Goal: Communication & Community: Connect with others

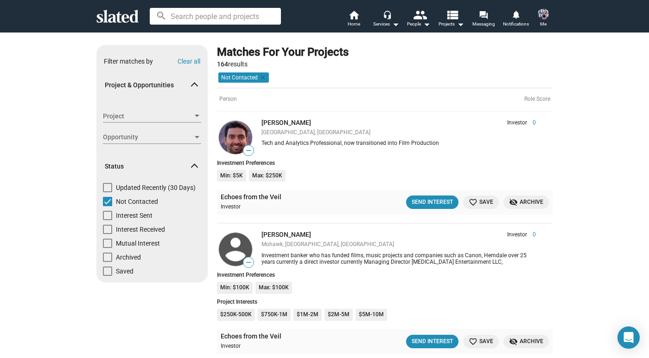
scroll to position [600, 0]
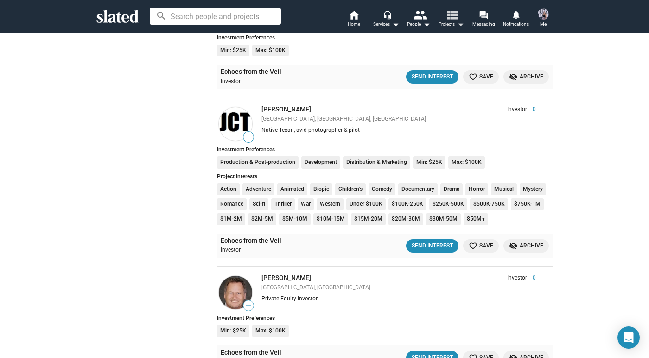
click at [453, 23] on span "Projects arrow_drop_down" at bounding box center [452, 24] width 26 height 11
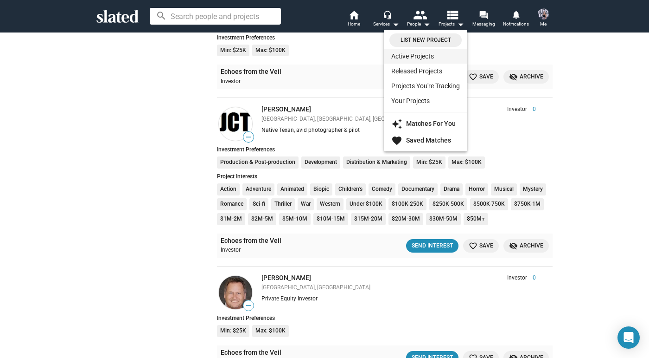
click at [424, 58] on link "Active Projects" at bounding box center [425, 56] width 83 height 15
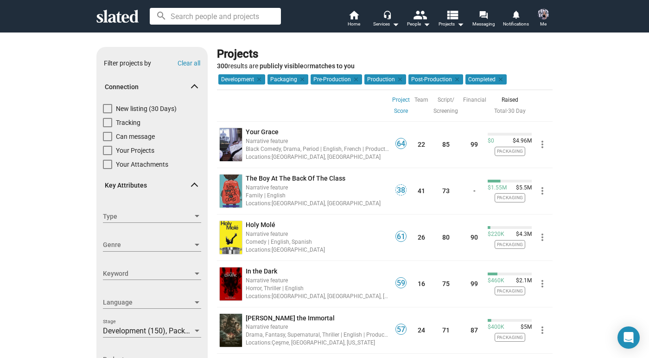
click at [545, 18] on img at bounding box center [543, 13] width 11 height 11
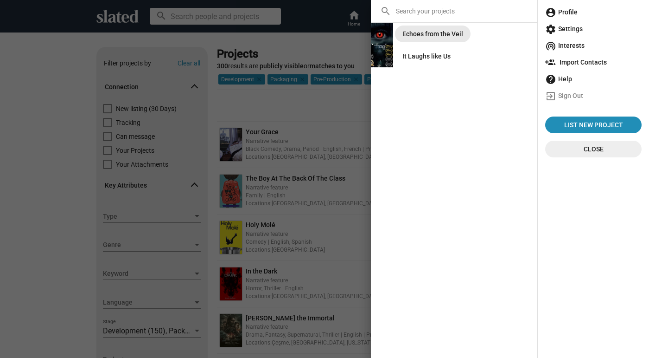
click at [450, 40] on div "Echoes from the Veil" at bounding box center [433, 34] width 61 height 17
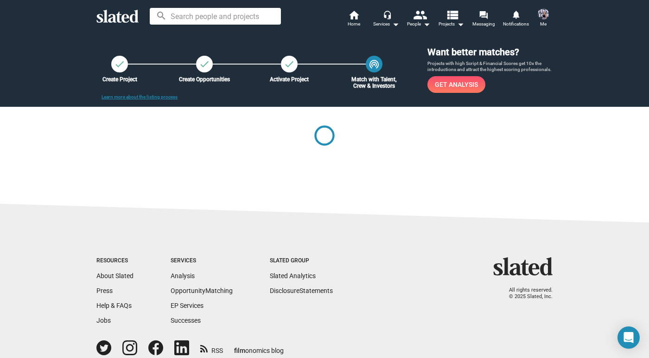
scroll to position [2, 0]
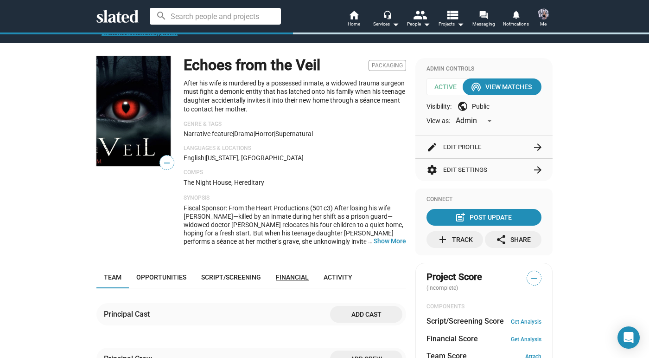
click at [299, 273] on span "Financial" at bounding box center [292, 276] width 33 height 7
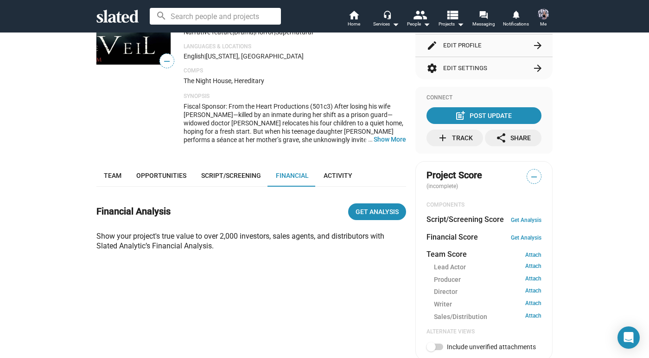
scroll to position [162, 0]
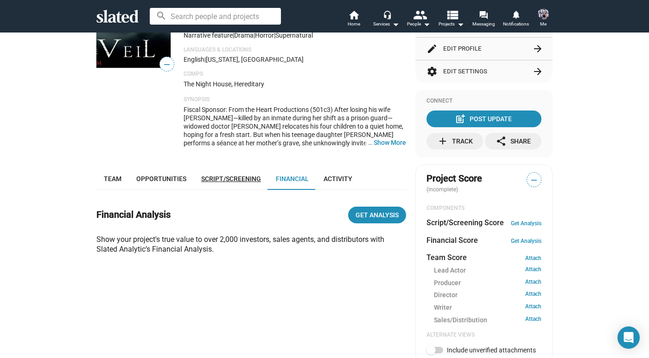
click at [249, 175] on span "Script/Screening" at bounding box center [231, 178] width 60 height 7
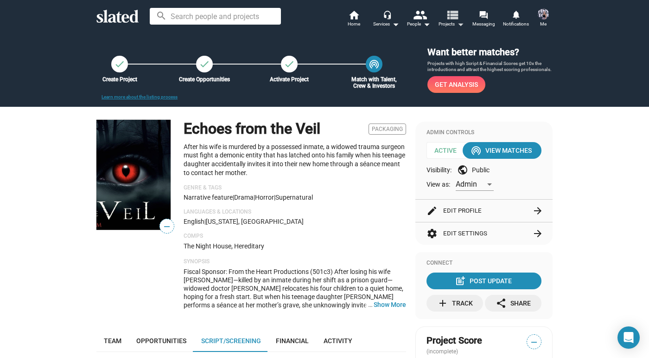
click at [452, 26] on span "Projects arrow_drop_down" at bounding box center [452, 24] width 26 height 11
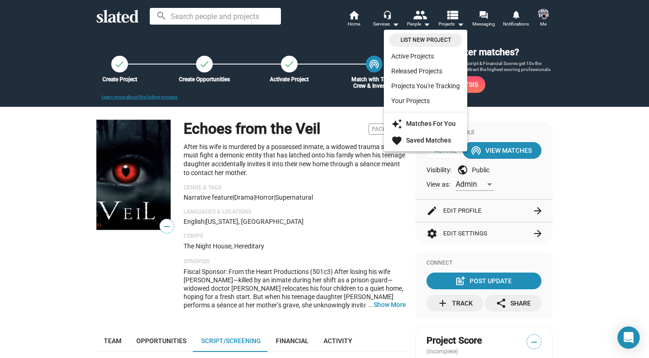
click at [420, 26] on div at bounding box center [324, 179] width 649 height 358
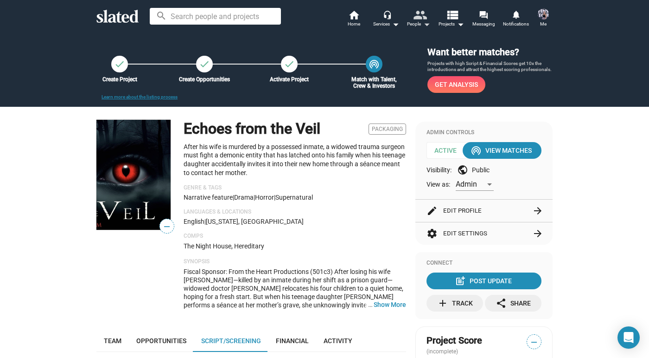
click at [425, 23] on mat-icon "arrow_drop_down" at bounding box center [426, 24] width 11 height 11
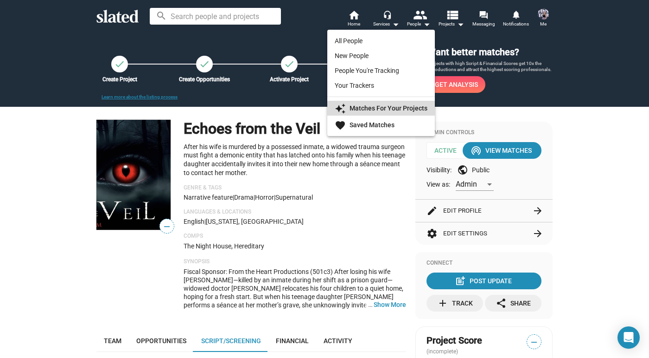
click at [407, 111] on strong "Matches For Your Projects" at bounding box center [389, 107] width 78 height 7
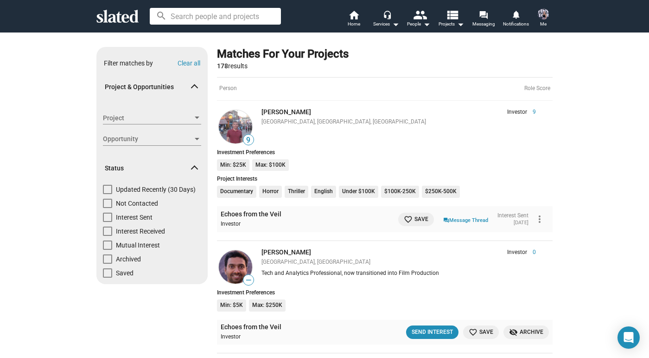
click at [133, 204] on span "Not Contacted" at bounding box center [137, 203] width 42 height 9
click at [108, 208] on input "Not Contacted" at bounding box center [107, 208] width 0 height 0
checkbox input "true"
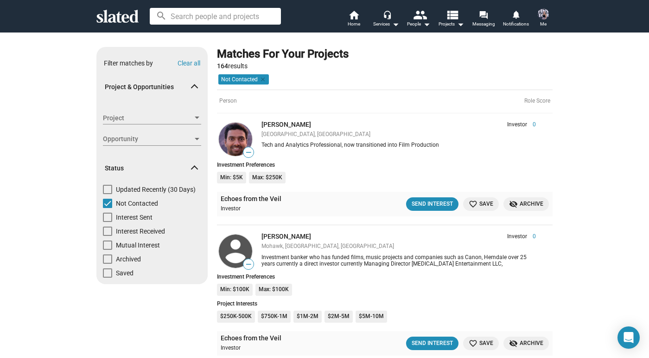
click at [132, 242] on span "Mutual Interest" at bounding box center [138, 244] width 44 height 9
click at [108, 250] on input "Mutual Interest" at bounding box center [107, 250] width 0 height 0
checkbox input "true"
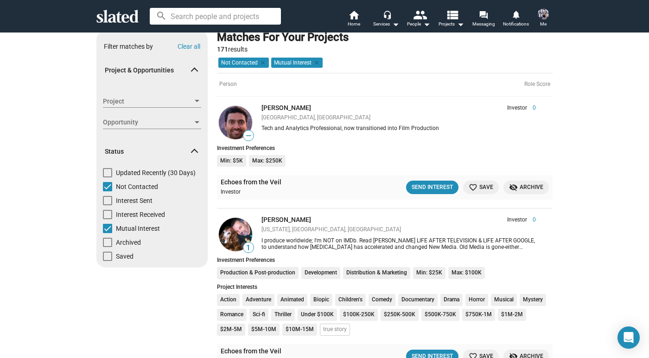
scroll to position [30, 0]
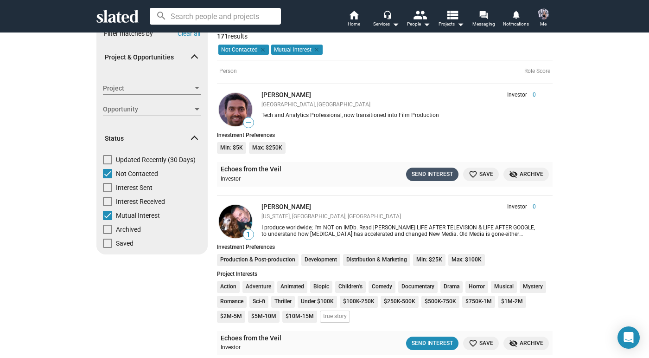
click at [431, 173] on div "Send Interest" at bounding box center [432, 174] width 41 height 10
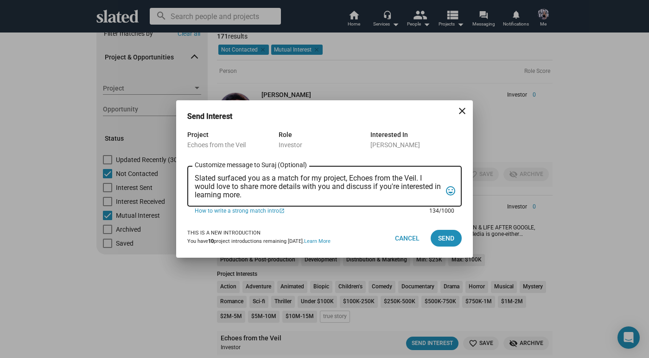
drag, startPoint x: 263, startPoint y: 194, endPoint x: 118, endPoint y: 140, distance: 154.6
click at [118, 141] on div "Send Interest close Project Echoes from the Veil Role Investor Interested In [P…" at bounding box center [324, 179] width 649 height 358
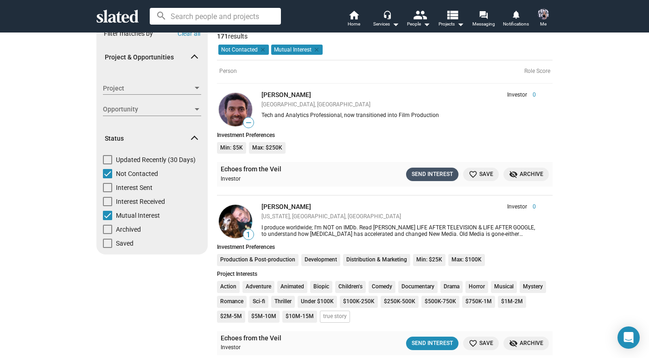
click at [439, 170] on div "Send Interest" at bounding box center [432, 174] width 41 height 10
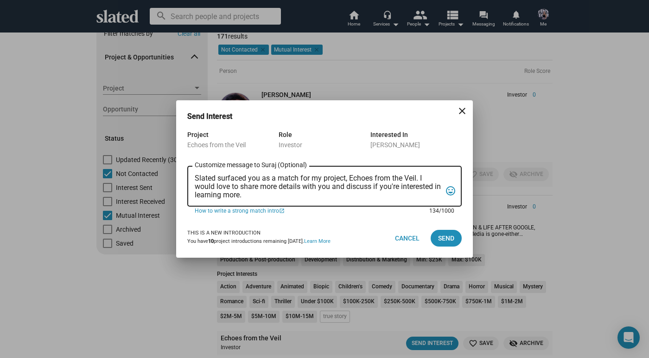
drag, startPoint x: 267, startPoint y: 193, endPoint x: 195, endPoint y: 177, distance: 74.3
click at [195, 177] on textarea "Slated surfaced you as a match for my project, Echoes from the Veil. I would lo…" at bounding box center [318, 186] width 247 height 25
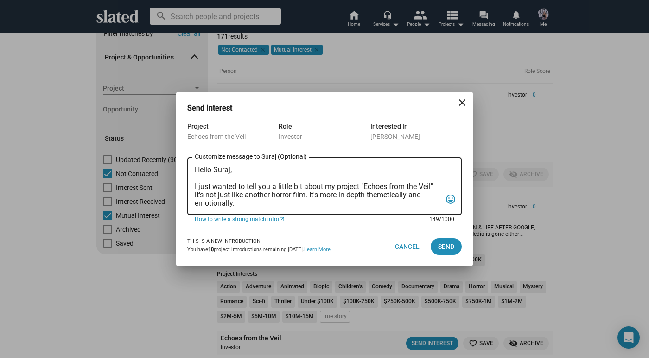
drag, startPoint x: 249, startPoint y: 205, endPoint x: 184, endPoint y: 180, distance: 69.9
click at [184, 180] on div "Project Echoes from the Veil Role Investor Interested In [PERSON_NAME] Hello [P…" at bounding box center [324, 174] width 297 height 106
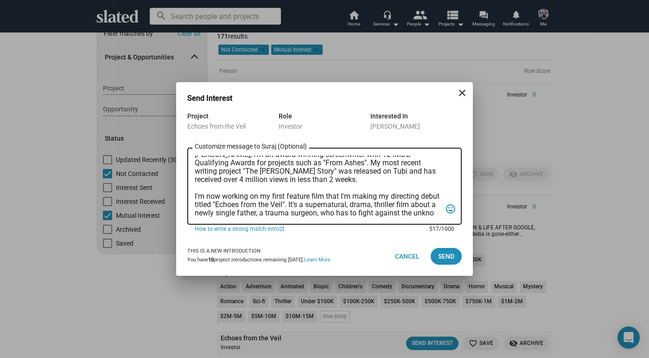
scroll to position [47, 0]
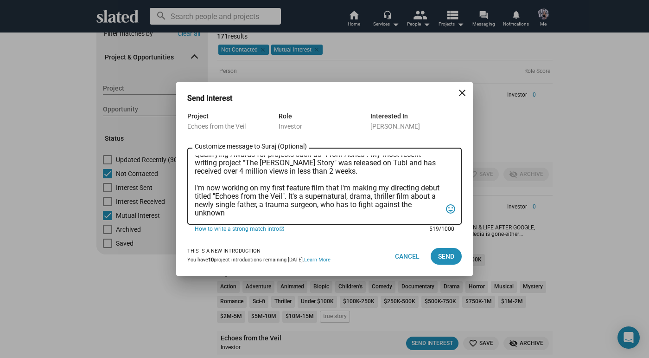
click at [263, 205] on textarea "Hello Suraj, Slated has matched us for my project "Echoes from the Veil" and I …" at bounding box center [318, 186] width 247 height 62
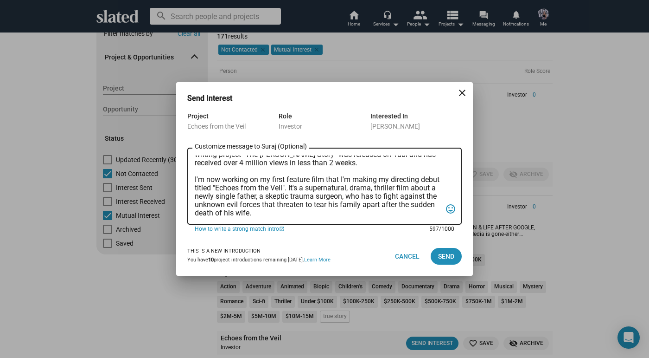
click at [411, 180] on textarea "Hello Suraj, Slated has matched us for my project "Echoes from the Veil" and I …" at bounding box center [318, 186] width 247 height 62
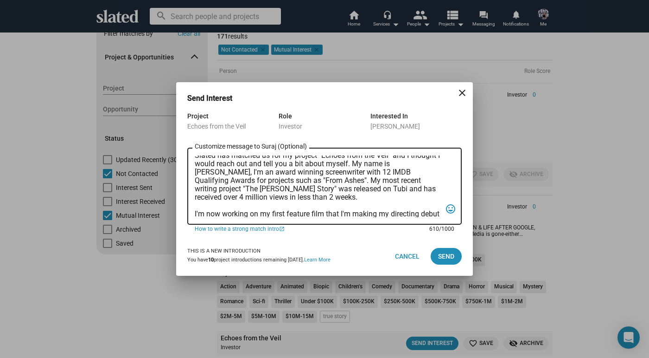
scroll to position [0, 0]
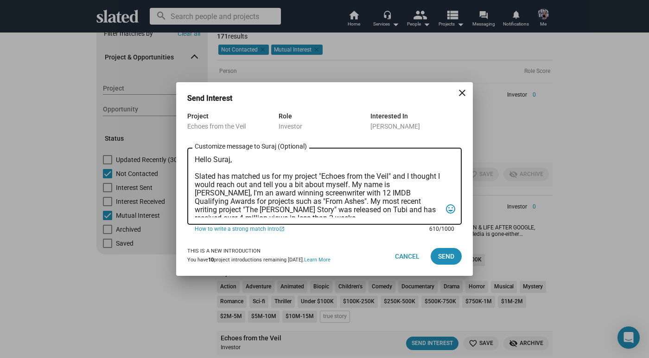
drag, startPoint x: 336, startPoint y: 213, endPoint x: 194, endPoint y: 162, distance: 150.4
click at [194, 162] on div "Hello Suraj, Slated has matched us for my project "Echoes from the Veil" and I …" at bounding box center [324, 185] width 275 height 79
click at [335, 210] on textarea "Hello Suraj, Slated has matched us for my project "Echoes from the Veil" and I …" at bounding box center [318, 186] width 247 height 62
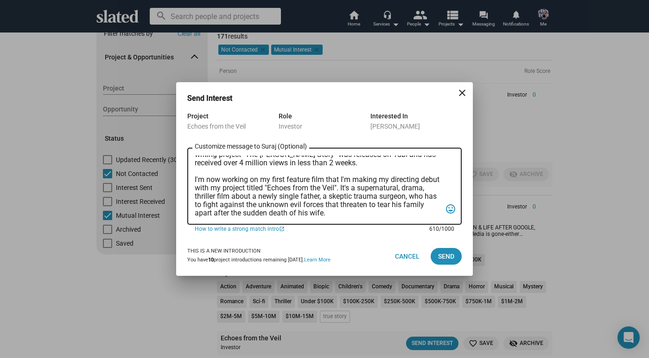
scroll to position [55, 0]
click at [347, 213] on textarea "Hello Suraj, Slated has matched us for my project "Echoes from the Veil" and I …" at bounding box center [318, 186] width 247 height 62
paste textarea "I’d love to connect and share more about the project and our vision for product…"
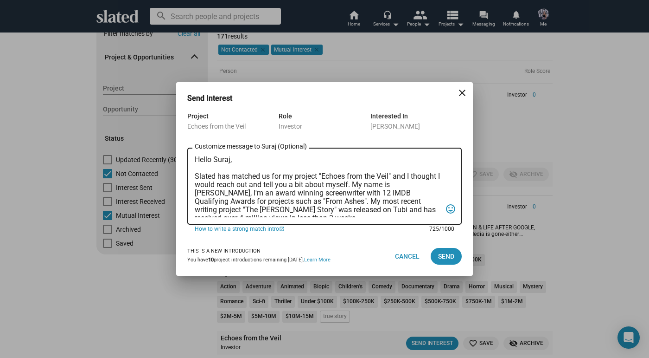
scroll to position [0, 0]
drag, startPoint x: 194, startPoint y: 176, endPoint x: 274, endPoint y: 237, distance: 100.8
click at [275, 241] on dialog-opportunity-connection "Send Interest close Project Echoes from the Veil Role Investor Interested In [P…" at bounding box center [324, 184] width 275 height 182
click at [235, 184] on textarea "Hello Suraj, Slated has matched us for my project "Echoes from the Veil" and I …" at bounding box center [318, 186] width 247 height 62
drag, startPoint x: 194, startPoint y: 174, endPoint x: 216, endPoint y: 184, distance: 23.7
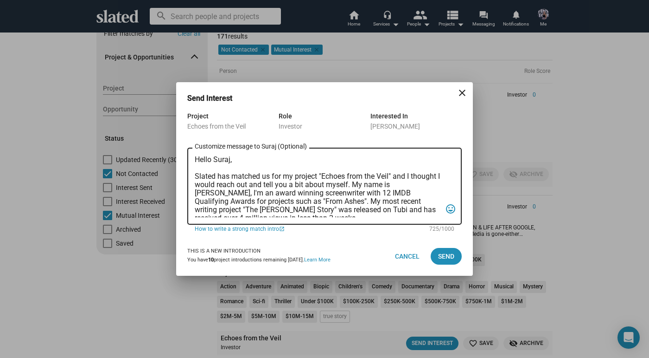
click at [216, 184] on div "Hello Suraj, Slated has matched us for my project "Echoes from the Veil" and I …" at bounding box center [324, 185] width 275 height 79
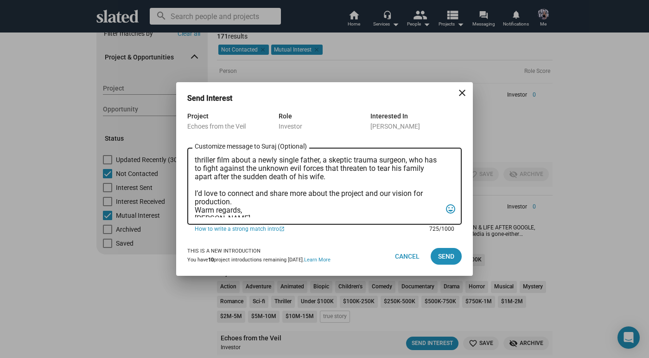
scroll to position [105, 0]
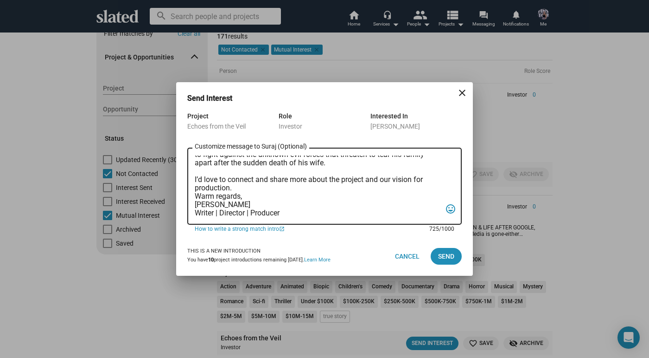
drag, startPoint x: 196, startPoint y: 175, endPoint x: 339, endPoint y: 160, distance: 144.1
click at [339, 160] on textarea "Hello Suraj, Slated has matched us for my project "Echoes from the Veil" and I …" at bounding box center [318, 186] width 247 height 62
paste textarea "matched us for my project Echoes from the Veil, and I wanted to take a moment t…"
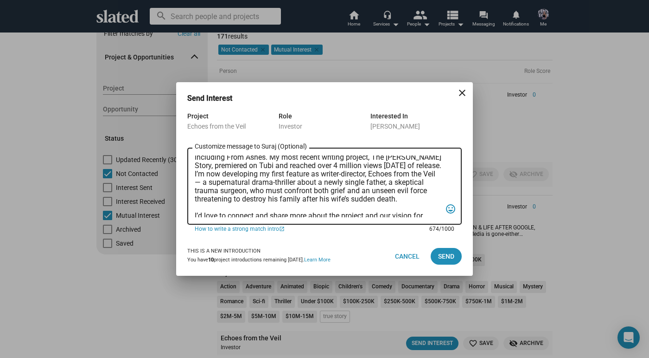
scroll to position [43, 0]
click at [205, 190] on textarea "Hello Suraj, Slated matched us for my project Echoes from the Veil, and I wante…" at bounding box center [318, 186] width 247 height 62
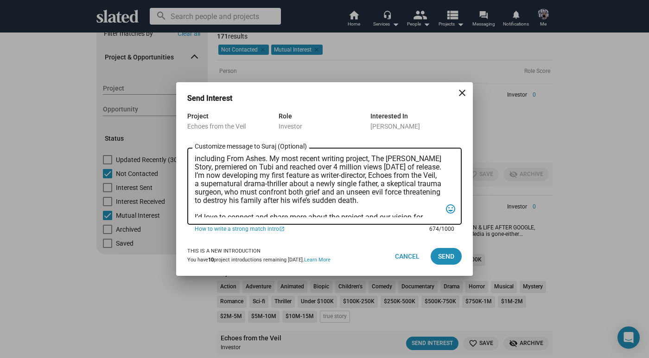
click at [370, 182] on textarea "Hello Suraj, Slated matched us for my project Echoes from the Veil, and I wante…" at bounding box center [318, 186] width 247 height 62
click at [205, 193] on textarea "Hello Suraj, Slated matched us for my project Echoes from the Veil, and I wante…" at bounding box center [318, 186] width 247 height 62
click at [286, 192] on textarea "Hello Suraj, Slated matched us for my project Echoes from the Veil, and I wante…" at bounding box center [318, 186] width 247 height 62
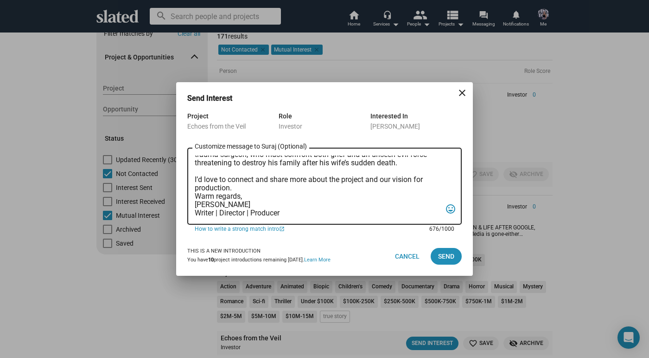
scroll to position [89, 0]
click at [256, 190] on textarea "Hello Suraj, Slated matched us for my project Echoes from the Veil, and I wante…" at bounding box center [318, 186] width 247 height 62
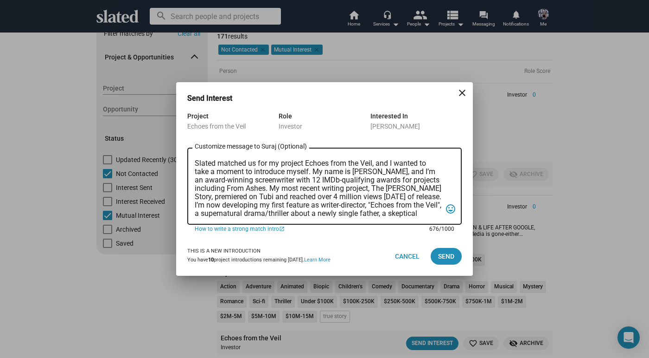
scroll to position [17, 0]
click at [265, 200] on textarea "Hello Suraj, Slated matched us for my project Echoes from the Veil, and I wante…" at bounding box center [318, 186] width 247 height 62
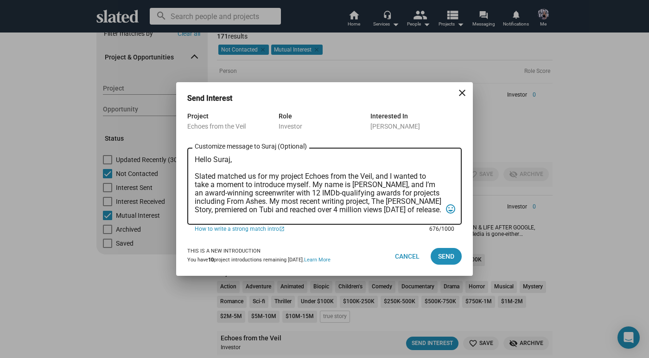
scroll to position [0, 0]
click at [227, 199] on textarea "Hello Suraj, Slated matched us for my project Echoes from the Veil, and I wante…" at bounding box center [318, 186] width 247 height 62
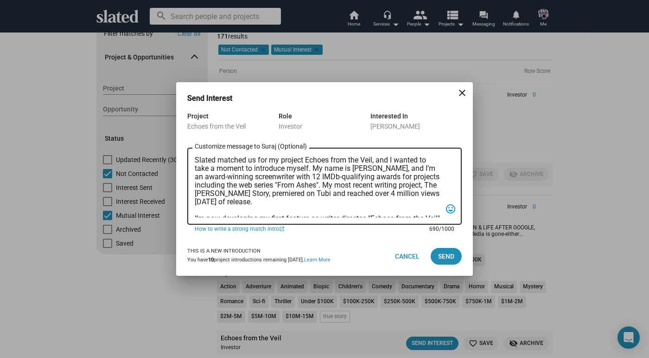
scroll to position [18, 0]
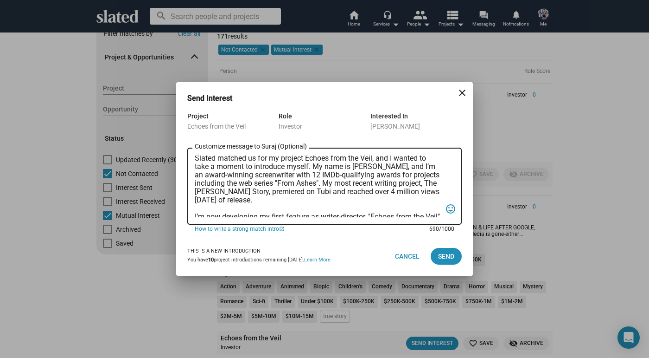
click at [429, 181] on textarea "Hello Suraj, Slated matched us for my project Echoes from the Veil, and I wante…" at bounding box center [318, 186] width 247 height 62
drag, startPoint x: 273, startPoint y: 193, endPoint x: 276, endPoint y: 183, distance: 10.7
click at [273, 192] on textarea "Hello Suraj, Slated matched us for my project Echoes from the Veil, and I wante…" at bounding box center [318, 186] width 247 height 62
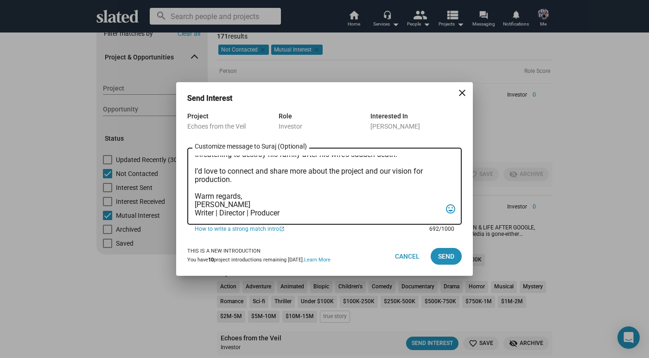
scroll to position [0, 0]
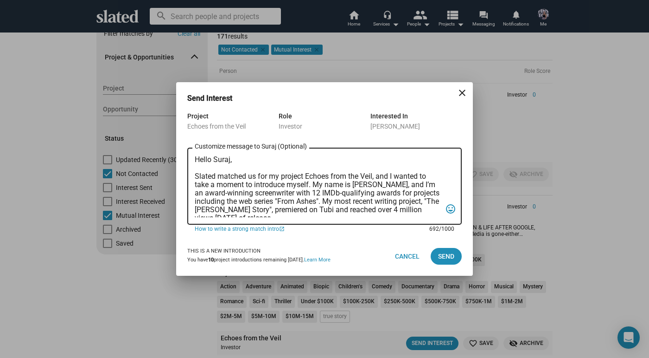
drag, startPoint x: 289, startPoint y: 215, endPoint x: 193, endPoint y: 177, distance: 102.6
click at [193, 177] on div "Hello Suraj, Slated matched us for my project Echoes from the Veil, and I wante…" at bounding box center [324, 185] width 275 height 79
type textarea "Hello Suraj, Slated matched us for my project Echoes from the Veil, and I wante…"
click at [441, 256] on span "Send" at bounding box center [446, 256] width 16 height 17
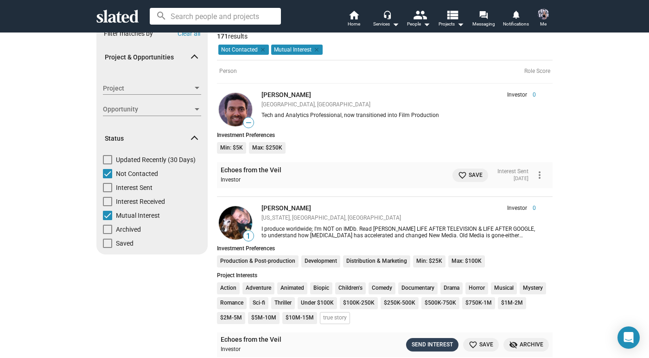
click at [443, 338] on button "Send Interest" at bounding box center [432, 344] width 52 height 13
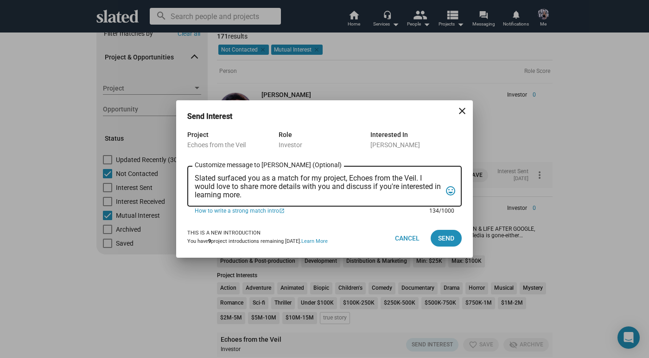
drag, startPoint x: 258, startPoint y: 192, endPoint x: 132, endPoint y: 172, distance: 127.4
click at [132, 172] on div "Send Interest close Project Echoes from the Veil Role Investor Interested In [P…" at bounding box center [324, 179] width 649 height 358
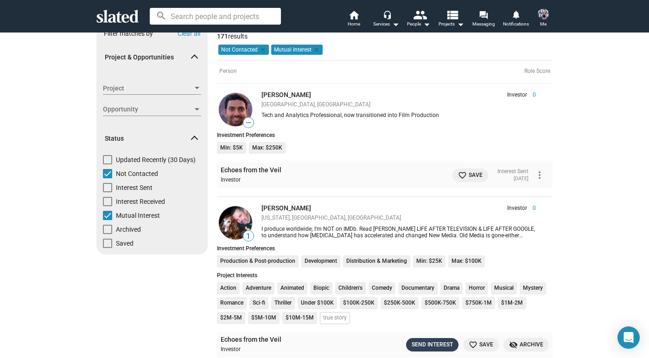
click at [426, 345] on div "Send Interest" at bounding box center [432, 345] width 41 height 10
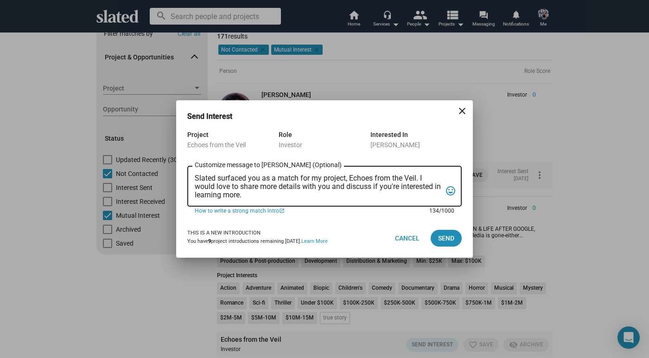
click at [259, 192] on textarea "Slated surfaced you as a match for my project, Echoes from the Veil. I would lo…" at bounding box center [318, 186] width 247 height 25
drag, startPoint x: 259, startPoint y: 192, endPoint x: 197, endPoint y: 175, distance: 63.9
click at [197, 175] on textarea "Slated surfaced you as a match for my project, Echoes from the Veil. I would lo…" at bounding box center [318, 186] width 247 height 25
type textarea "S"
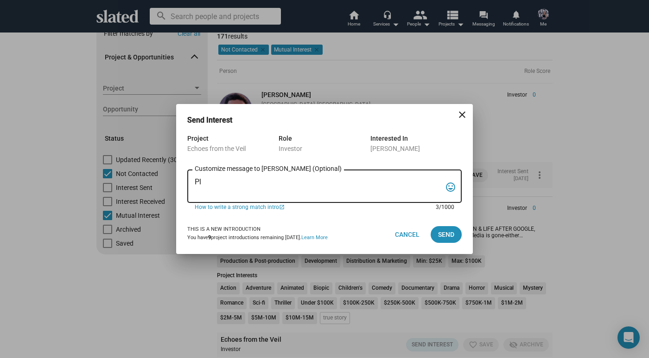
type textarea "P"
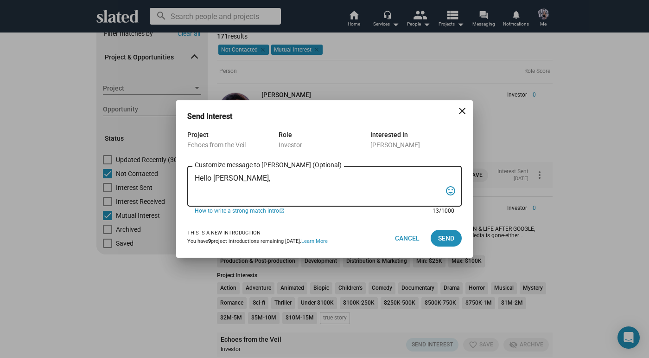
paste textarea "Slated matched us for my project Echoes from the Veil, and I wanted to take a m…"
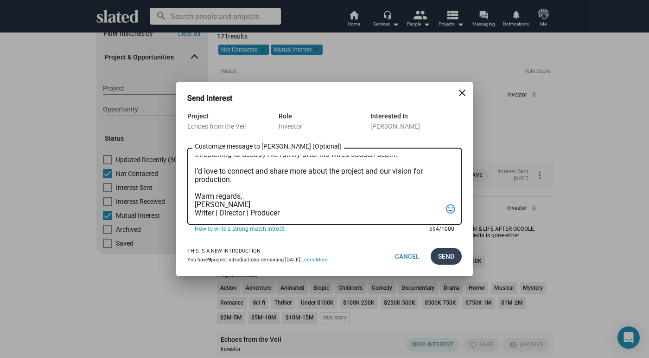
scroll to position [105, 0]
type textarea "Hello [PERSON_NAME], Slated matched us for my project Echoes from the Veil, and…"
click at [454, 254] on span "Send" at bounding box center [446, 256] width 16 height 17
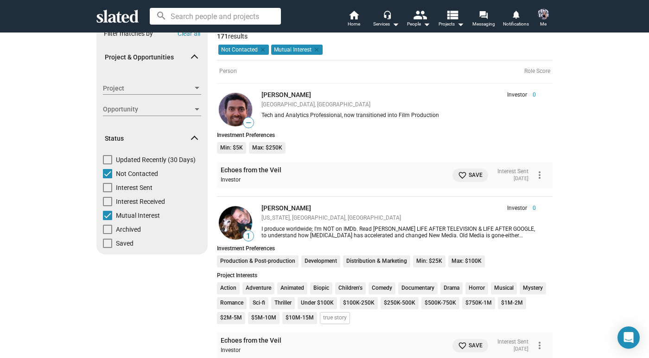
click at [112, 172] on label "Not Contacted" at bounding box center [130, 176] width 55 height 14
click at [108, 178] on input "Not Contacted" at bounding box center [107, 178] width 0 height 0
checkbox input "false"
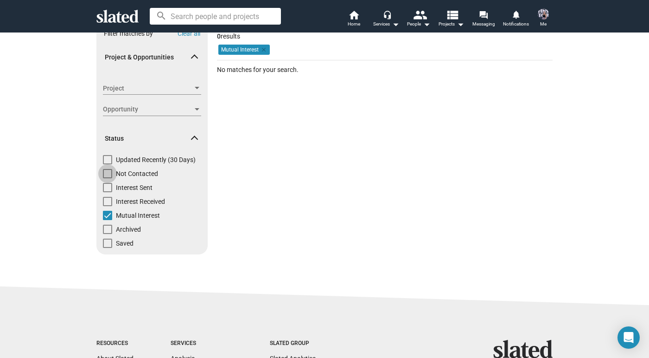
click at [110, 173] on span at bounding box center [107, 173] width 9 height 9
click at [108, 178] on input "Not Contacted" at bounding box center [107, 178] width 0 height 0
checkbox input "true"
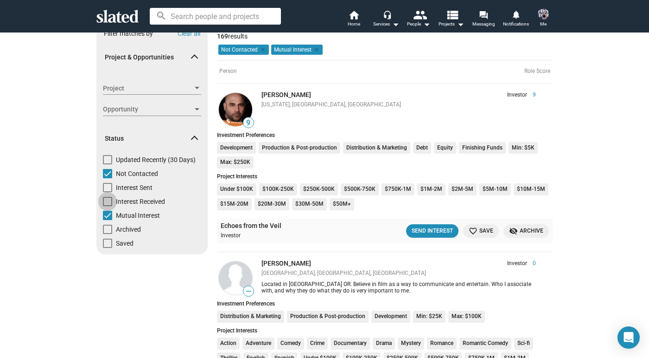
click at [109, 201] on span at bounding box center [107, 201] width 9 height 9
click at [108, 206] on input "Interest Received" at bounding box center [107, 206] width 0 height 0
checkbox input "true"
click at [109, 201] on span at bounding box center [107, 201] width 9 height 9
click at [108, 206] on input "Interest Received" at bounding box center [107, 206] width 0 height 0
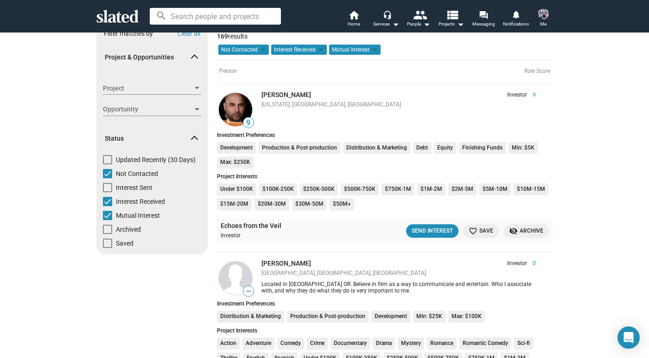
checkbox input "false"
click at [437, 232] on div "Send Interest" at bounding box center [432, 231] width 41 height 10
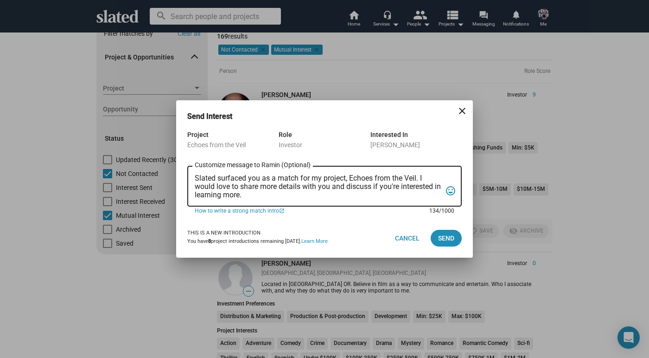
drag, startPoint x: 263, startPoint y: 196, endPoint x: 171, endPoint y: 172, distance: 95.5
click at [171, 172] on div "Send Interest close Project Echoes from the Veil Role Investor Interested In [P…" at bounding box center [324, 179] width 649 height 358
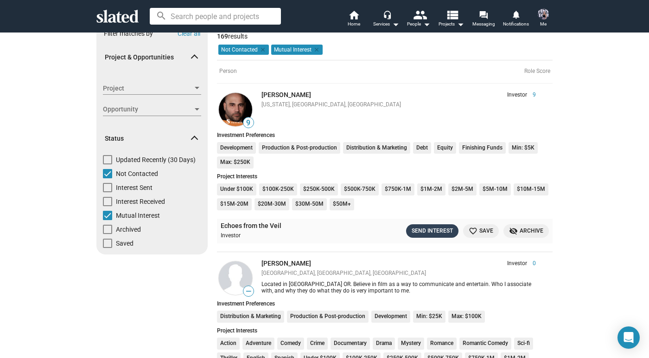
click at [425, 231] on div "Send Interest" at bounding box center [432, 231] width 41 height 10
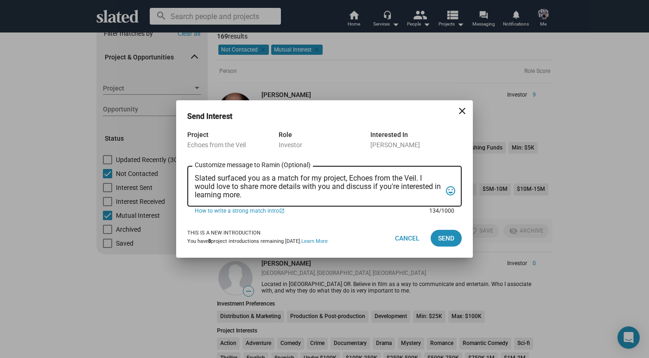
drag, startPoint x: 255, startPoint y: 190, endPoint x: 197, endPoint y: 180, distance: 58.9
click at [197, 180] on textarea "Slated surfaced you as a match for my project, Echoes from the Veil. I would lo…" at bounding box center [318, 186] width 247 height 25
drag, startPoint x: 195, startPoint y: 178, endPoint x: 279, endPoint y: 193, distance: 85.3
click at [279, 193] on textarea "Slated surfaced you as a match for my project, Echoes from the Veil. I would lo…" at bounding box center [318, 186] width 247 height 25
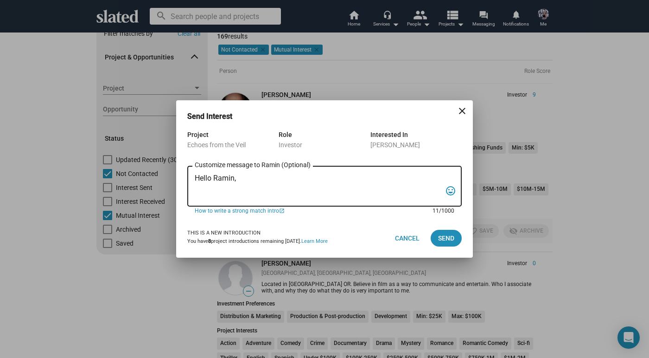
paste textarea "Slated matched us for my project Echoes from the Veil, and I wanted to take a m…"
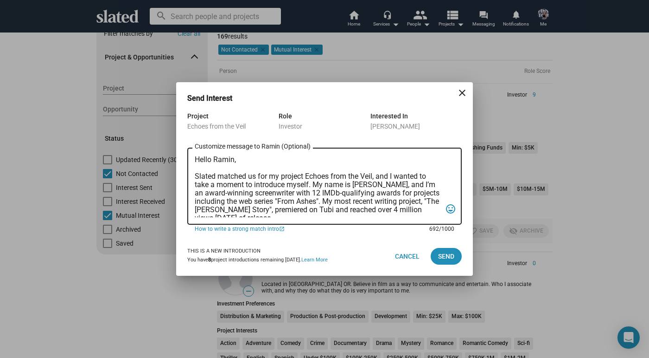
click at [306, 176] on textarea "Hello Ramin, Slated matched us for my project Echoes from the Veil, and I wante…" at bounding box center [318, 186] width 247 height 62
drag, startPoint x: 281, startPoint y: 177, endPoint x: 375, endPoint y: 177, distance: 94.2
click at [375, 177] on textarea "Hello Ramin, Slated matched us for my project Echoes from the Veil, and I wante…" at bounding box center [318, 186] width 247 height 62
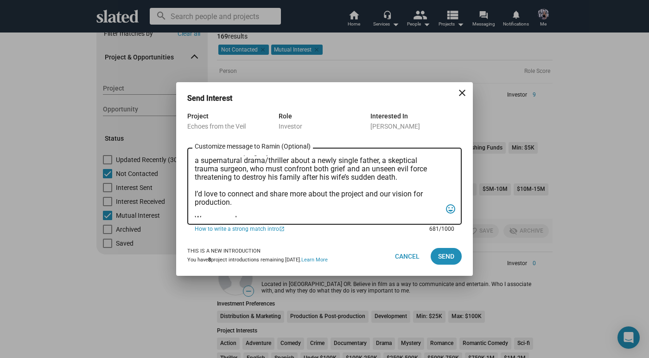
scroll to position [105, 0]
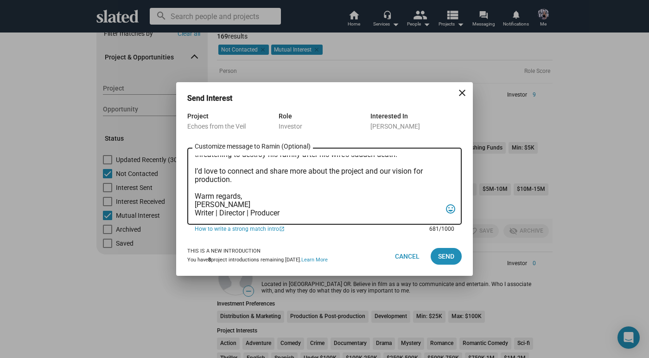
drag, startPoint x: 195, startPoint y: 176, endPoint x: 267, endPoint y: 246, distance: 101.0
click at [268, 247] on dialog-opportunity-connection "Send Interest close Project Echoes from the Veil Role Investor Interested In [P…" at bounding box center [324, 184] width 275 height 182
type textarea "Hello Ramin, Slated matched us for one of my projects, and I wanted to take a m…"
click at [452, 257] on span "Send" at bounding box center [446, 256] width 16 height 17
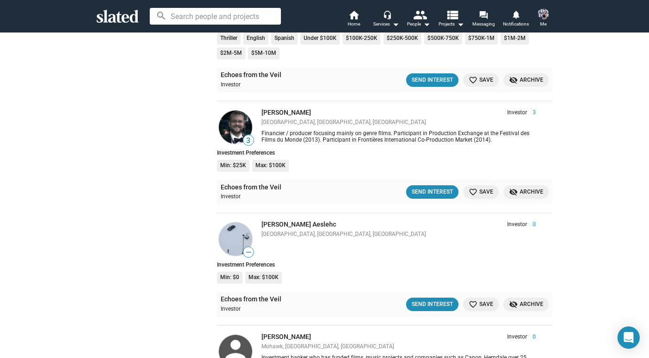
scroll to position [365, 0]
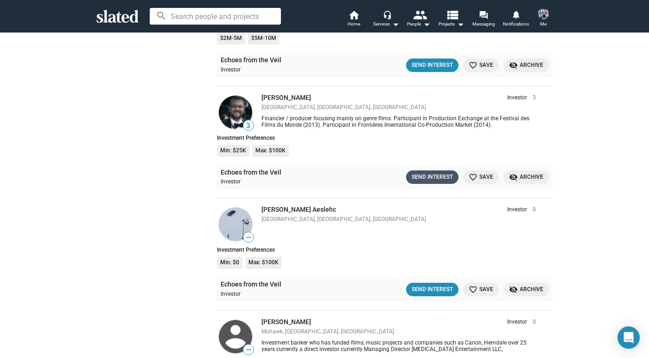
click at [432, 176] on div "Send Interest" at bounding box center [432, 177] width 41 height 10
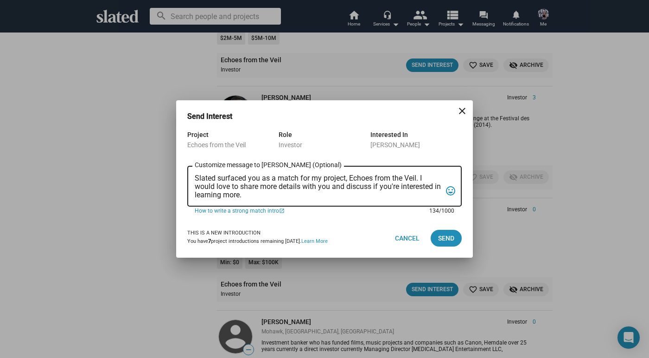
drag, startPoint x: 256, startPoint y: 196, endPoint x: 162, endPoint y: 173, distance: 96.8
click at [162, 176] on div "Send Interest close Project Echoes from the Veil Role Investor Interested In [P…" at bounding box center [324, 179] width 649 height 358
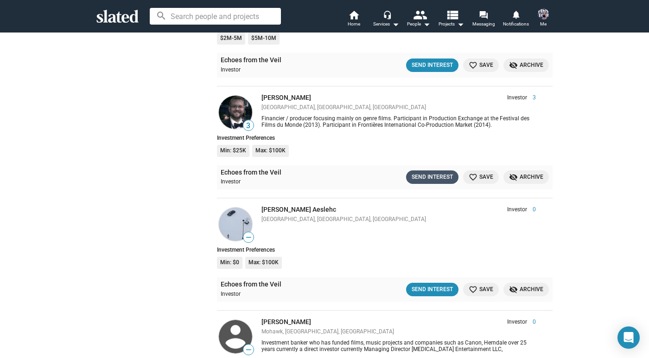
click at [419, 172] on div "Send Interest" at bounding box center [432, 177] width 41 height 10
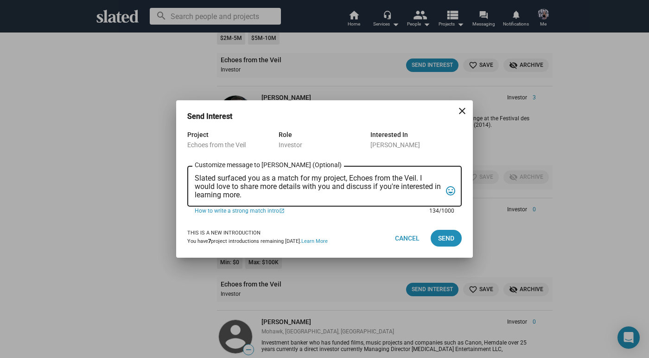
drag, startPoint x: 256, startPoint y: 194, endPoint x: 195, endPoint y: 179, distance: 63.0
click at [195, 179] on textarea "Slated surfaced you as a match for my project, Echoes from the Veil. I would lo…" at bounding box center [318, 186] width 247 height 25
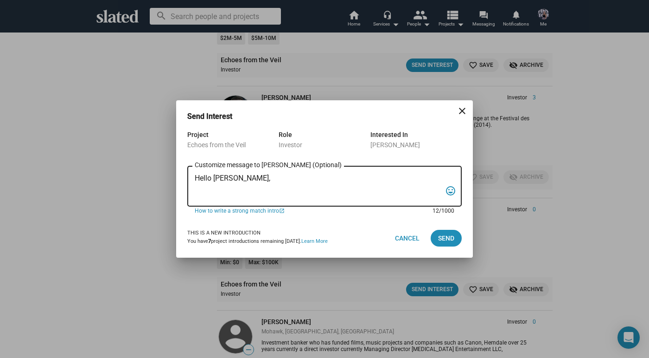
paste textarea "Slated matched us for one of my projects, and I wanted to take a moment to intr…"
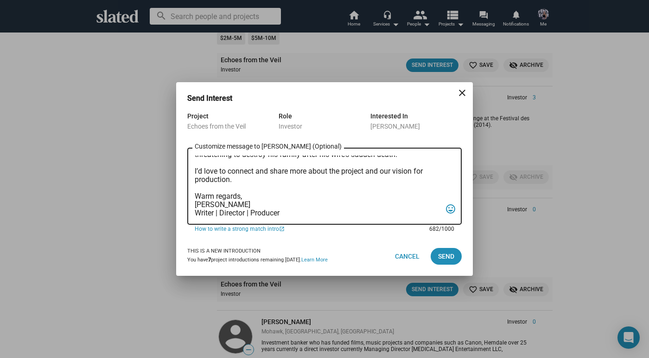
scroll to position [105, 0]
type textarea "Hello [PERSON_NAME], Slated matched us for one of my projects, and I wanted to …"
click at [447, 254] on span "Send" at bounding box center [446, 256] width 16 height 17
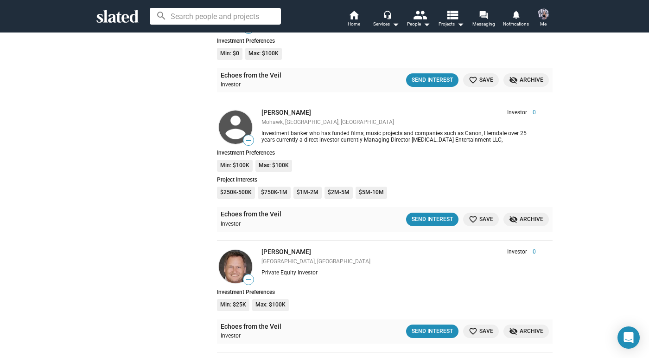
scroll to position [603, 0]
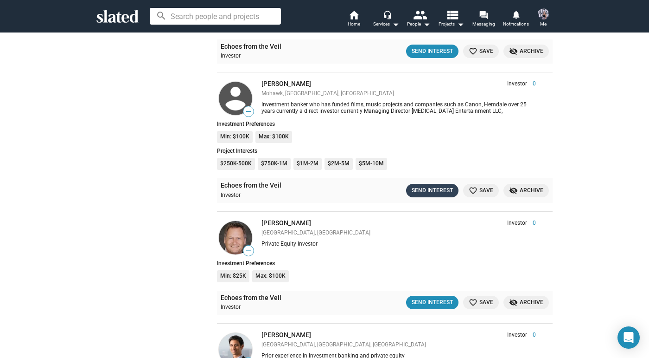
click at [423, 186] on div "Send Interest" at bounding box center [432, 191] width 41 height 10
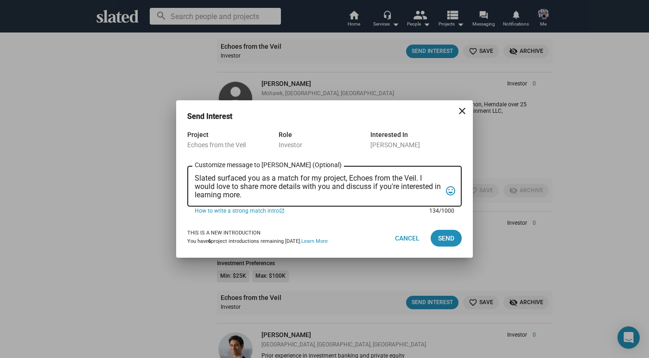
drag, startPoint x: 256, startPoint y: 194, endPoint x: 179, endPoint y: 178, distance: 79.1
click at [179, 178] on div "Project Echoes from the Veil Role Investor Interested In [PERSON_NAME] Slated s…" at bounding box center [324, 174] width 297 height 90
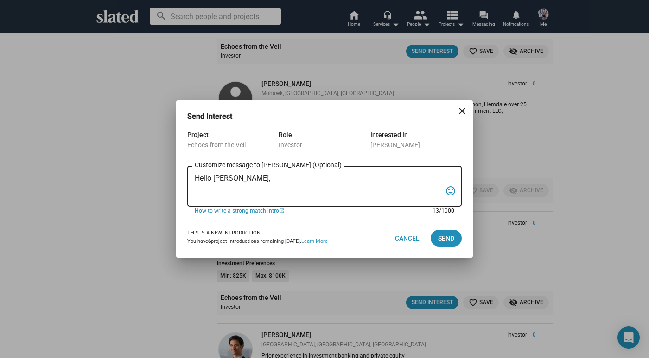
paste textarea "Slated matched us for one of my projects, and I wanted to take a moment to intr…"
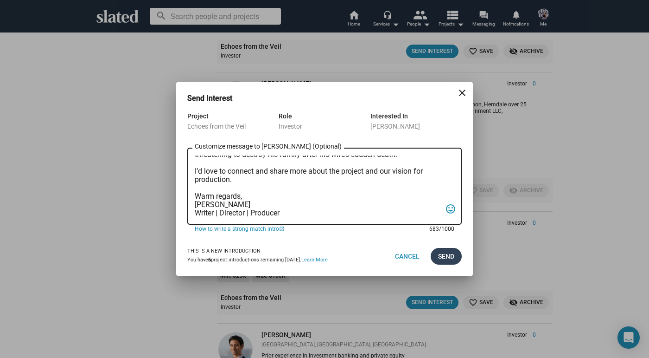
scroll to position [105, 0]
type textarea "Hello [PERSON_NAME], Slated matched us for one of my projects, and I wanted to …"
click at [453, 254] on span "Send" at bounding box center [446, 256] width 16 height 17
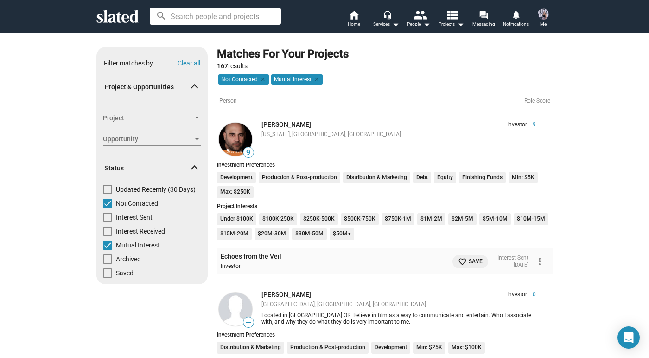
scroll to position [0, 0]
click at [108, 205] on span at bounding box center [107, 203] width 9 height 9
click at [108, 208] on input "Not Contacted" at bounding box center [107, 208] width 0 height 0
checkbox input "false"
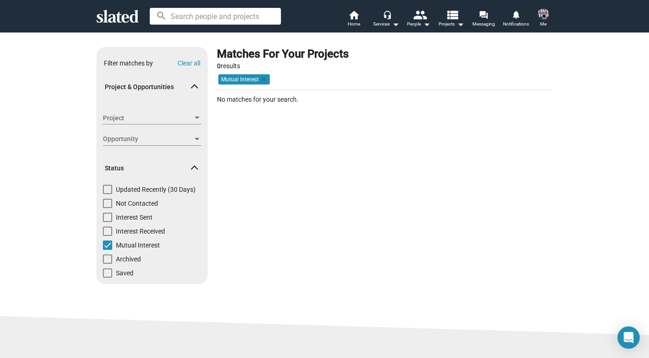
click at [108, 243] on span at bounding box center [107, 244] width 9 height 9
click at [108, 250] on input "Mutual Interest" at bounding box center [107, 250] width 0 height 0
checkbox input "false"
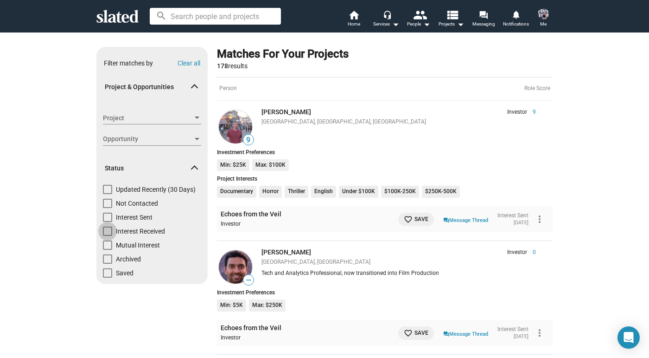
click at [107, 226] on span at bounding box center [107, 230] width 9 height 9
click at [107, 236] on input "Interest Received" at bounding box center [107, 236] width 0 height 0
checkbox input "true"
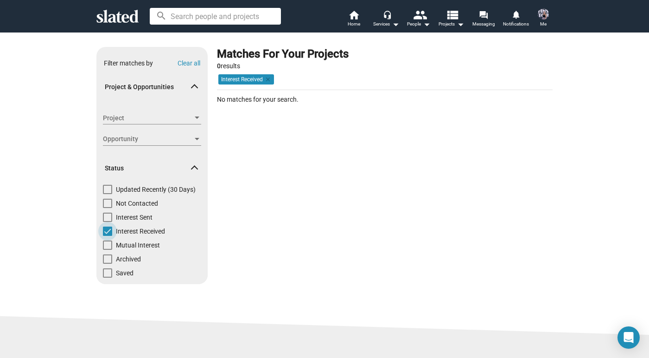
click at [107, 226] on span at bounding box center [107, 230] width 9 height 9
click at [107, 236] on input "Interest Received" at bounding box center [107, 236] width 0 height 0
checkbox input "false"
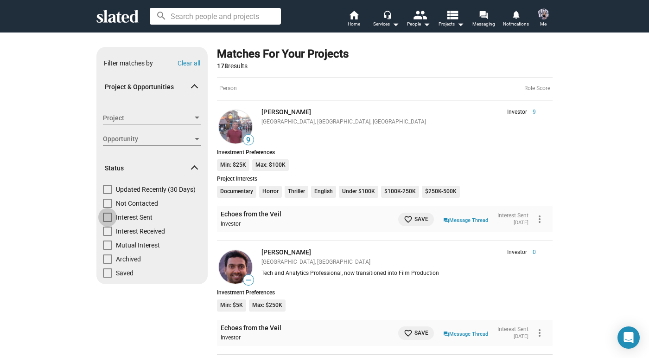
click at [106, 217] on span at bounding box center [107, 216] width 9 height 9
click at [107, 222] on input "Interest Sent" at bounding box center [107, 222] width 0 height 0
checkbox input "true"
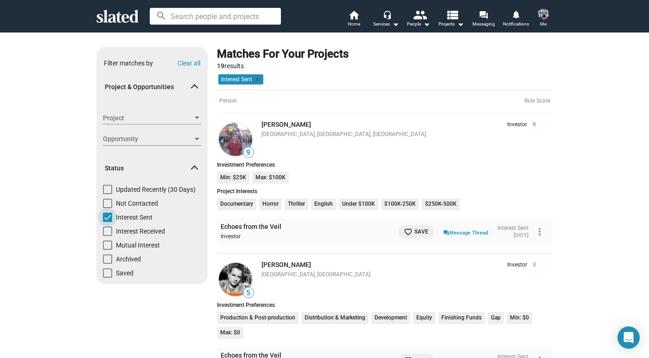
click at [106, 217] on span at bounding box center [107, 216] width 9 height 9
click at [107, 222] on input "Interest Sent" at bounding box center [107, 222] width 0 height 0
checkbox input "false"
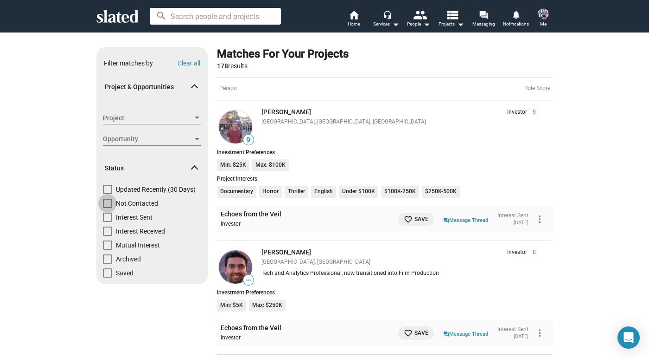
click at [108, 203] on span at bounding box center [107, 203] width 9 height 9
click at [108, 208] on input "Not Contacted" at bounding box center [107, 208] width 0 height 0
checkbox input "true"
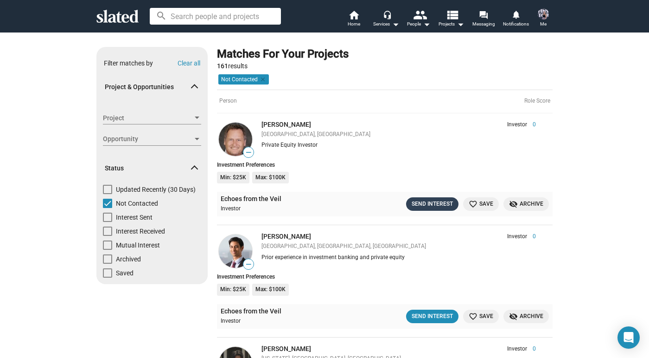
click at [432, 208] on button "Send Interest" at bounding box center [432, 203] width 52 height 13
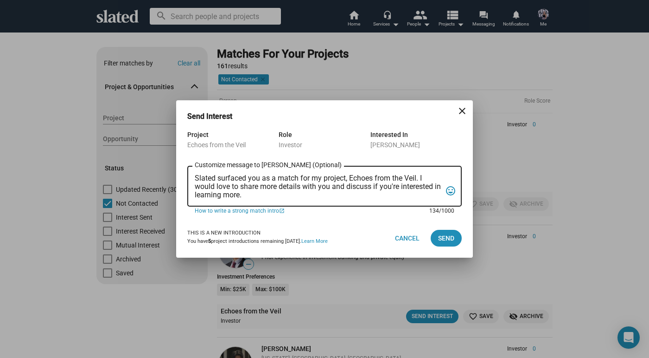
drag, startPoint x: 258, startPoint y: 192, endPoint x: 181, endPoint y: 180, distance: 78.1
click at [181, 180] on div "Project Echoes from the Veil Role Investor Interested In [PERSON_NAME] Slated s…" at bounding box center [324, 174] width 297 height 90
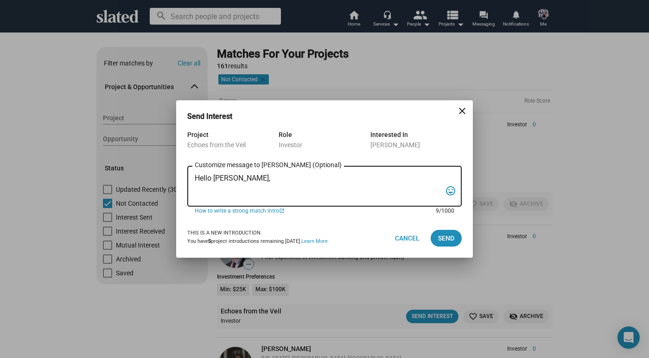
paste textarea "Slated matched us for one of my projects, and I wanted to take a moment to intr…"
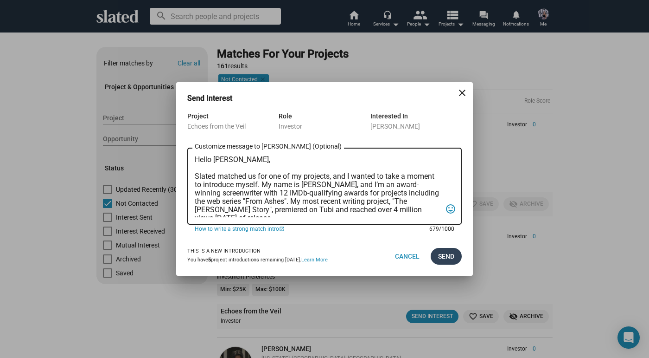
type textarea "Hello [PERSON_NAME], Slated matched us for one of my projects, and I wanted to …"
click at [452, 251] on span "Send" at bounding box center [446, 256] width 16 height 17
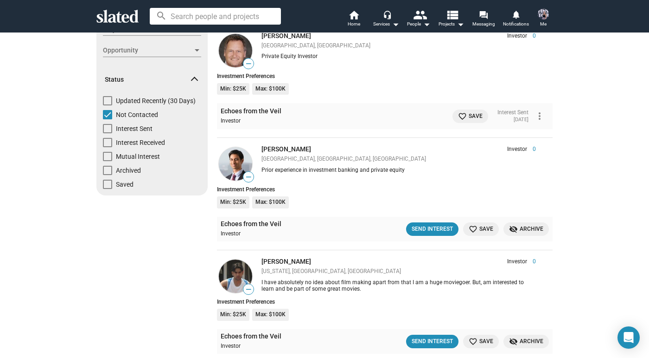
scroll to position [95, 0]
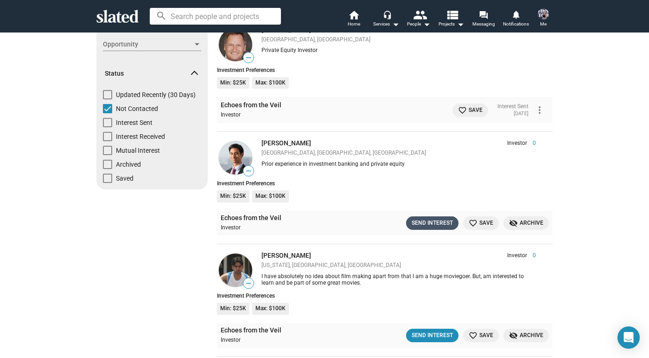
click at [442, 223] on div "Send Interest" at bounding box center [432, 223] width 41 height 10
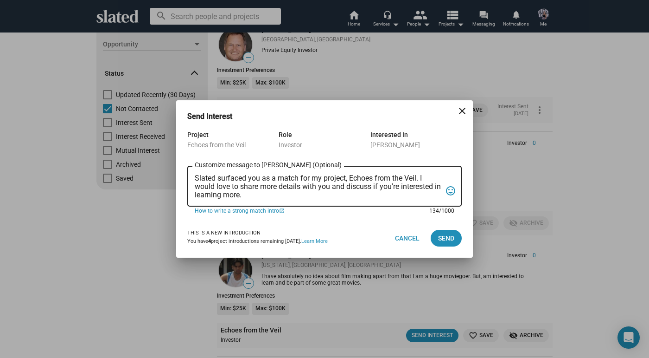
drag, startPoint x: 265, startPoint y: 192, endPoint x: 188, endPoint y: 178, distance: 77.9
click at [188, 178] on div "Slated surfaced you as a match for my project, Echoes from the Veil. I would lo…" at bounding box center [324, 185] width 275 height 42
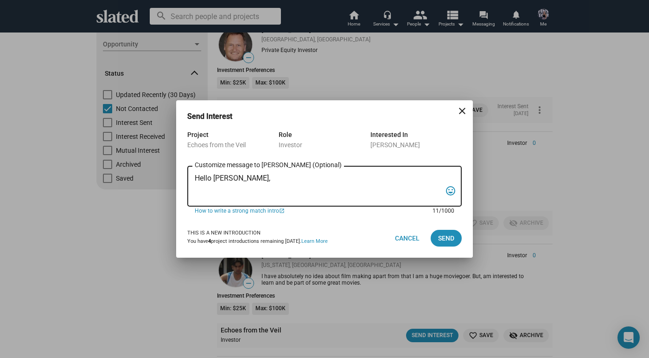
paste textarea "Slated matched us for one of my projects, and I wanted to take a moment to intr…"
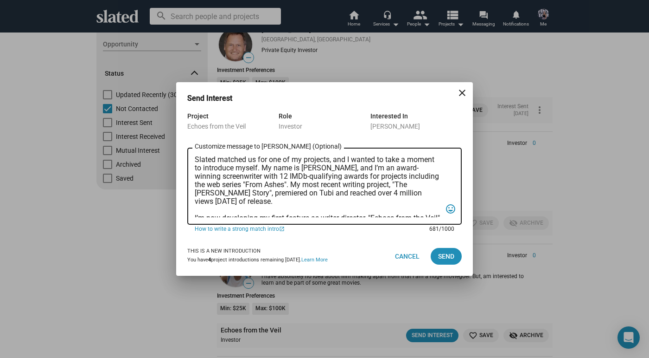
scroll to position [19, 0]
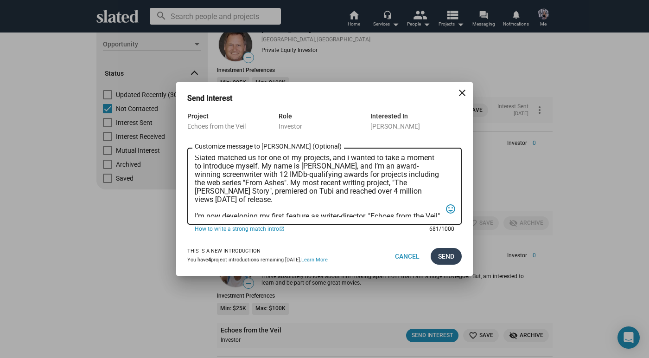
type textarea "Hello [PERSON_NAME], Slated matched us for one of my projects, and I wanted to …"
click at [455, 258] on button "Send" at bounding box center [446, 256] width 31 height 17
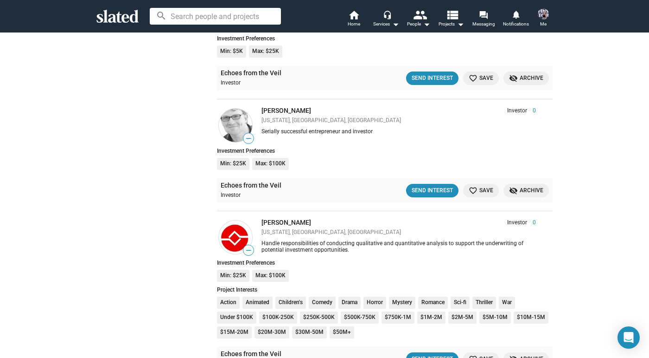
scroll to position [1069, 0]
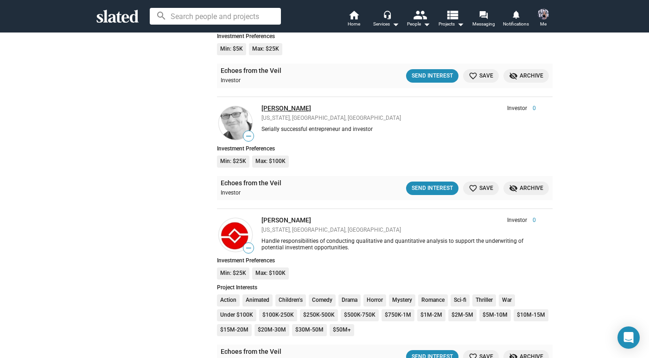
click at [284, 104] on link "[PERSON_NAME]" at bounding box center [287, 107] width 50 height 7
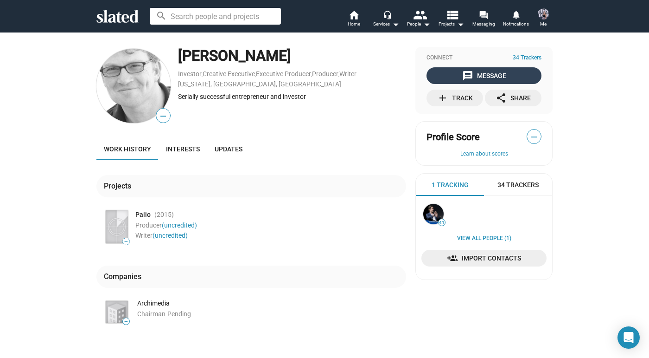
click at [490, 75] on div "message Message" at bounding box center [484, 75] width 44 height 17
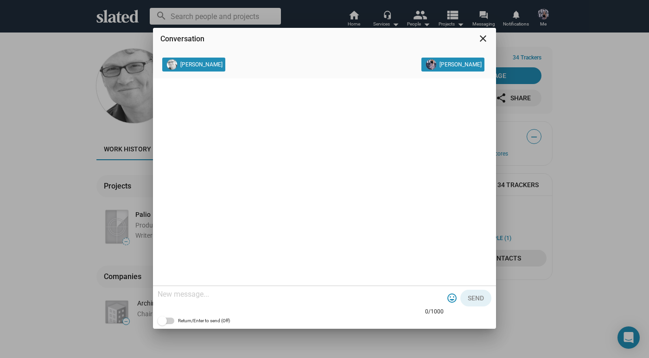
click at [195, 295] on textarea at bounding box center [301, 293] width 286 height 9
paste textarea "Slated matched us for one of my projects, and I wanted to take a moment to intr…"
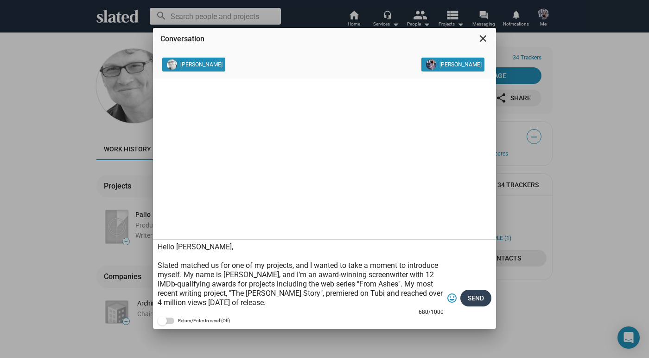
type textarea "Hello John, Slated matched us for one of my projects, and I wanted to take a mo…"
click at [478, 298] on span "Send" at bounding box center [476, 297] width 16 height 17
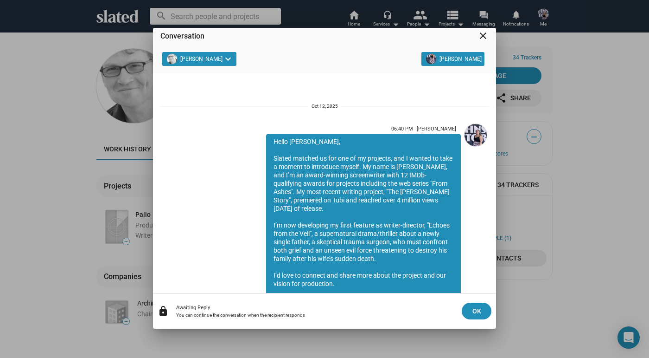
scroll to position [65, 0]
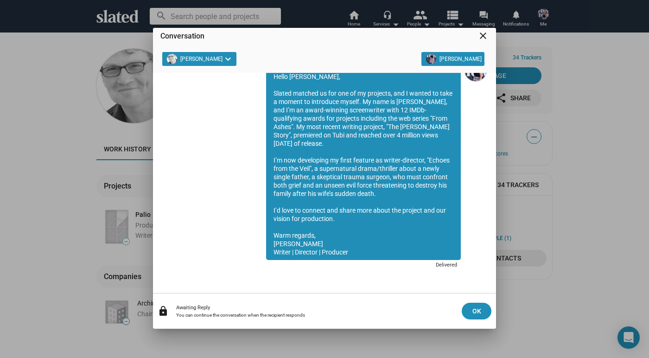
click at [601, 195] on div "Conversation close John Hunt keyboard_arrow_down Nicole Sell 06:40 PM Nicole Se…" at bounding box center [324, 179] width 649 height 358
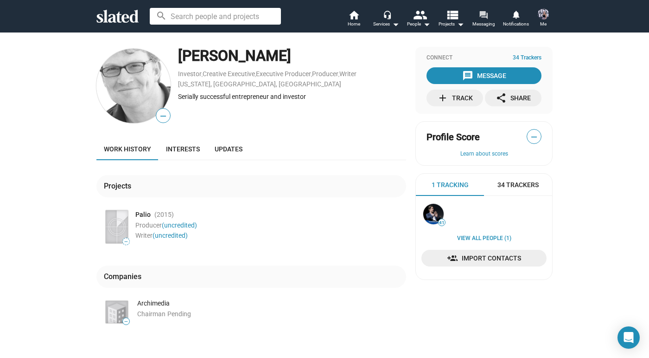
click at [487, 18] on mat-icon "forum" at bounding box center [483, 14] width 9 height 9
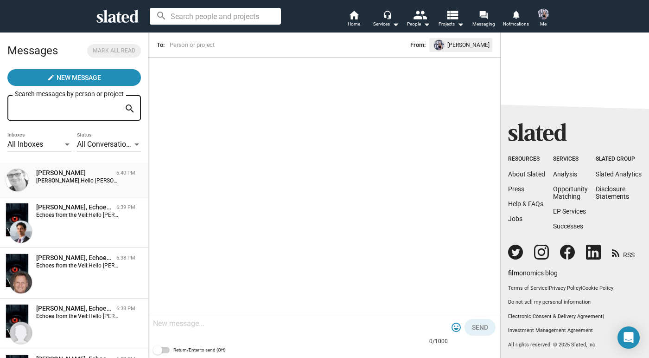
click at [50, 174] on div "[PERSON_NAME]" at bounding box center [74, 172] width 77 height 9
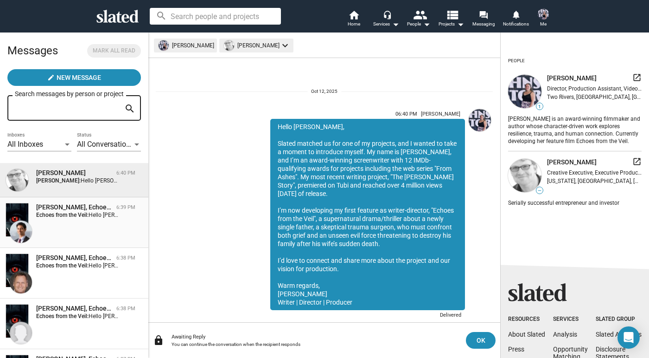
scroll to position [21, 0]
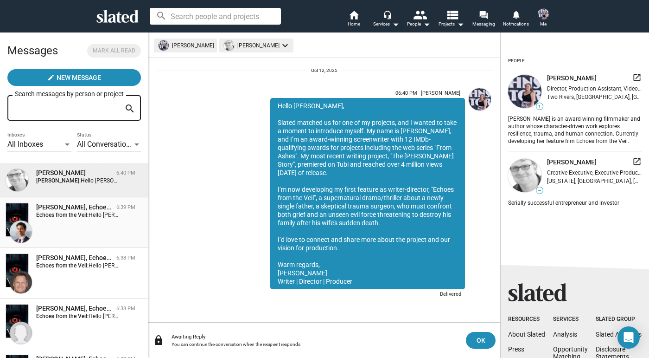
click at [79, 239] on div "Akeel Rangwala, Echoes from the Veil 6:39 PM Echoes from the Veil: Hello Akeel,…" at bounding box center [74, 222] width 137 height 39
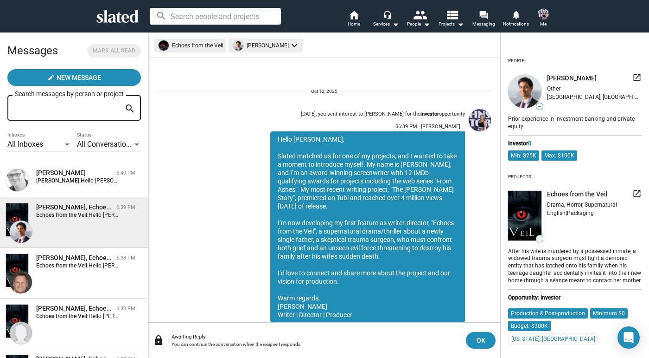
scroll to position [33, 0]
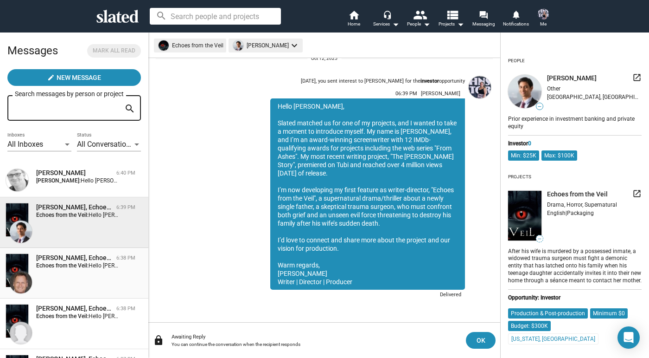
click at [82, 278] on div "Jim van der Sloot, Echoes from the Veil 6:38 PM Echoes from the Veil: Hello Jim…" at bounding box center [74, 272] width 137 height 39
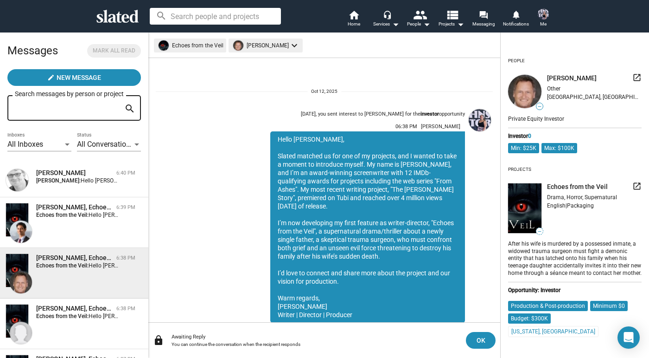
scroll to position [33, 0]
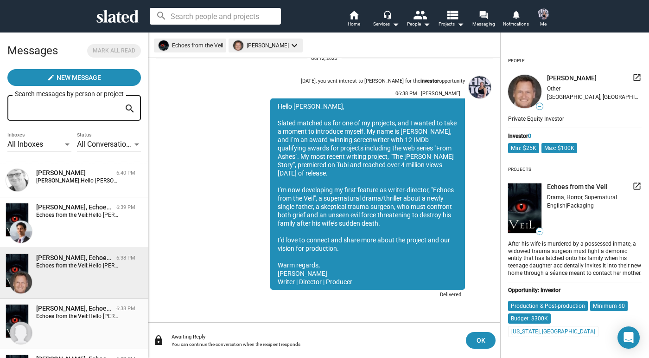
click at [83, 327] on div "Richard Bach, Echoes from the Veil 6:38 PM Echoes from the Veil: Hello Richard,…" at bounding box center [74, 323] width 137 height 39
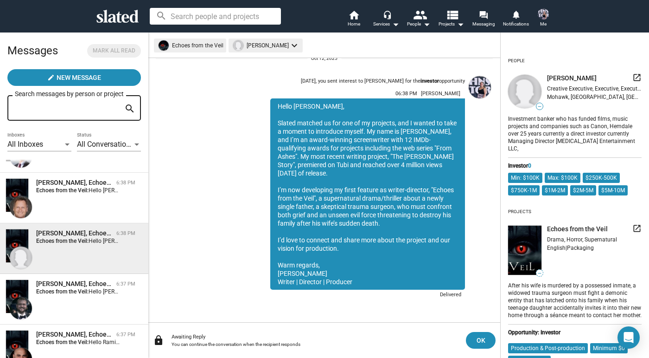
scroll to position [119, 0]
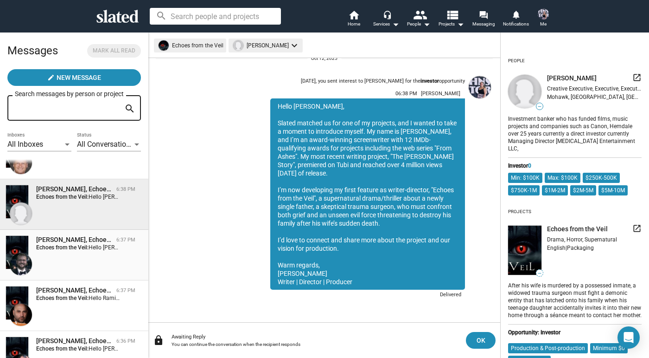
click at [83, 266] on div "Steven Christopher Wallace, Echoes from the Veil 6:37 PM Echoes from the Veil: …" at bounding box center [74, 254] width 137 height 39
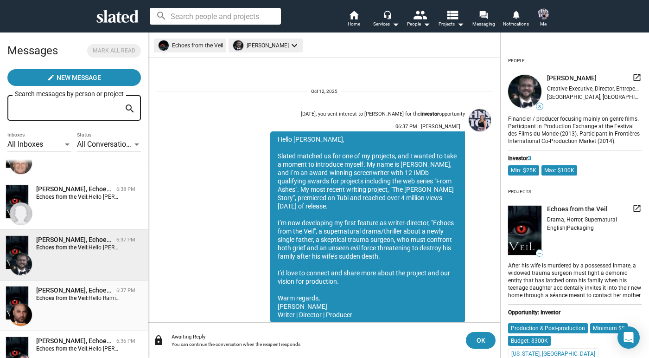
scroll to position [33, 0]
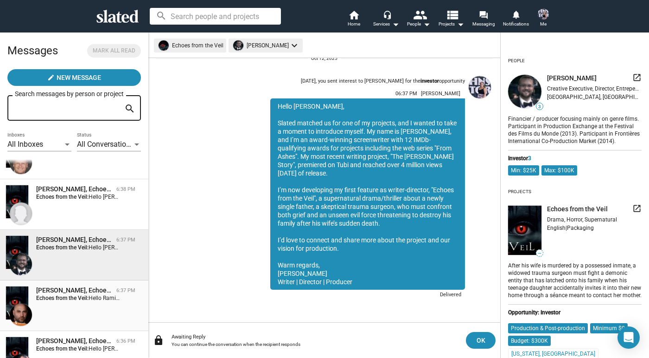
click at [93, 310] on div "Ramin Fathie, Echoes from the Veil 6:37 PM Echoes from the Veil: Hello Ramin, S…" at bounding box center [74, 305] width 137 height 39
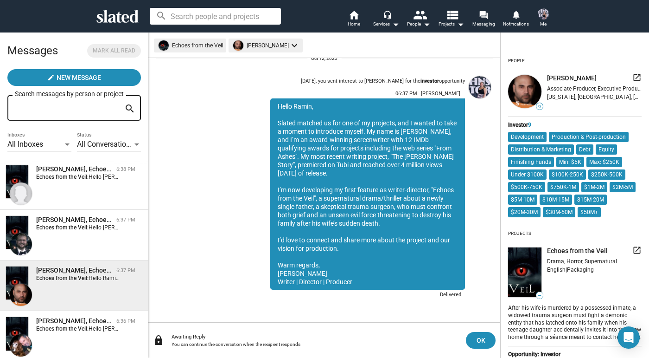
scroll to position [140, 0]
click at [93, 310] on span "Stanley N Lozowski, Echoes from the Veil 6:36 PM Echoes from the Veil: Hello St…" at bounding box center [74, 335] width 148 height 51
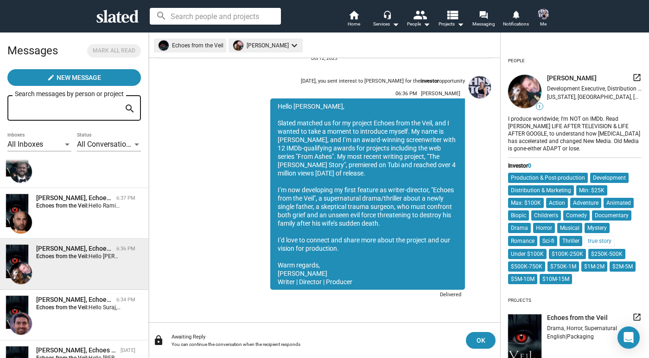
scroll to position [243, 0]
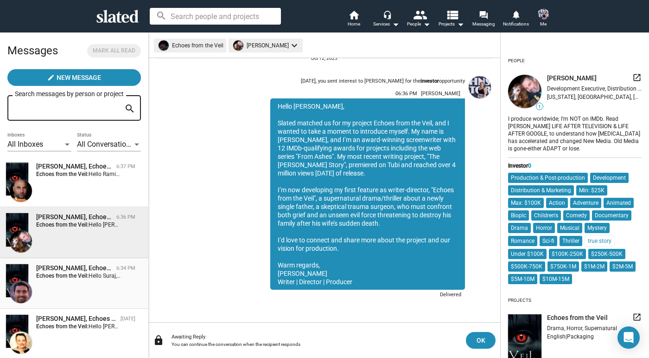
click at [90, 287] on div "Suraj Gupta, Echoes from the Veil 6:34 PM Echoes from the Veil: Hello Suraj, Sl…" at bounding box center [74, 282] width 137 height 39
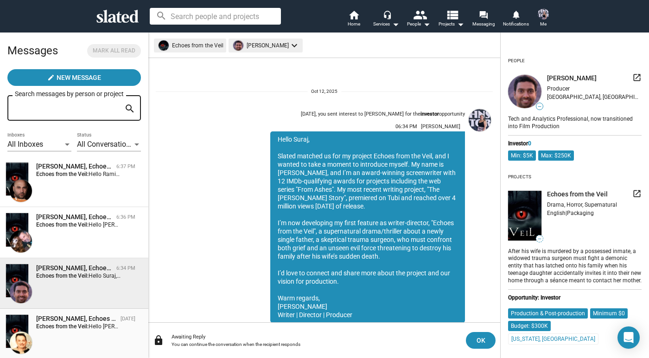
scroll to position [33, 0]
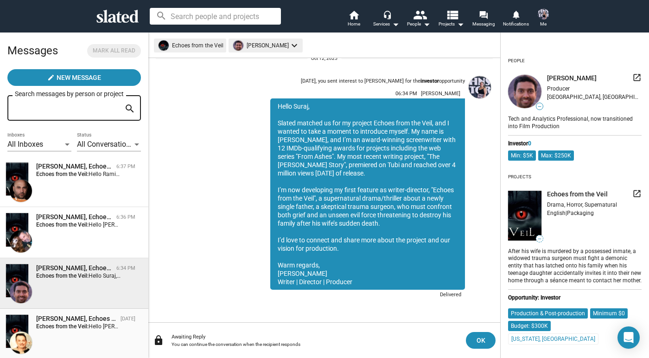
click at [90, 314] on span "Greg Alprin, Echoes from the Veil Oct 09 Echoes from the Veil: Hello Greg, It's…" at bounding box center [74, 333] width 148 height 51
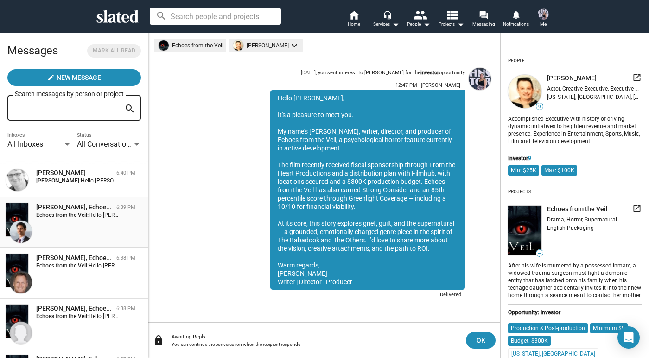
click at [91, 219] on div "Akeel Rangwala, Echoes from the Veil 6:39 PM Echoes from the Veil: Hello Akeel,…" at bounding box center [74, 222] width 137 height 39
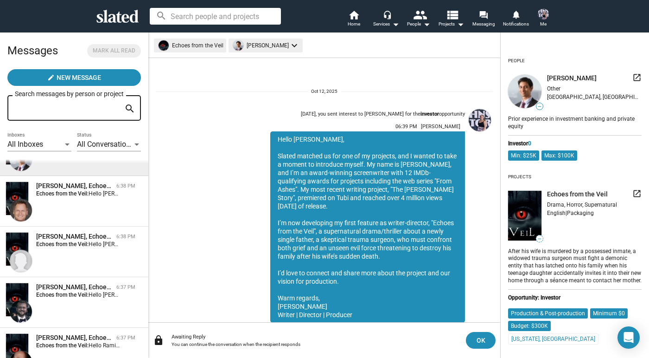
scroll to position [33, 0]
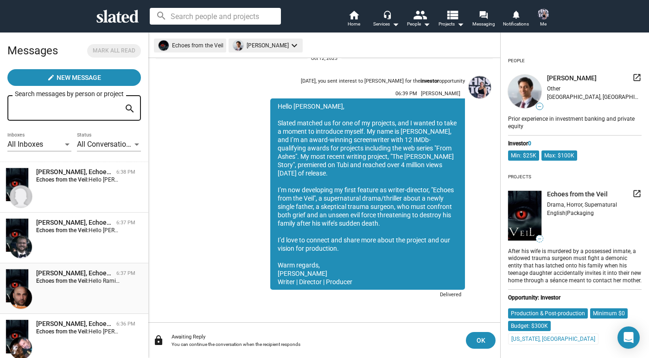
click at [83, 290] on div "Ramin Fathie, Echoes from the Veil 6:37 PM Echoes from the Veil: Hello Ramin, S…" at bounding box center [74, 288] width 137 height 39
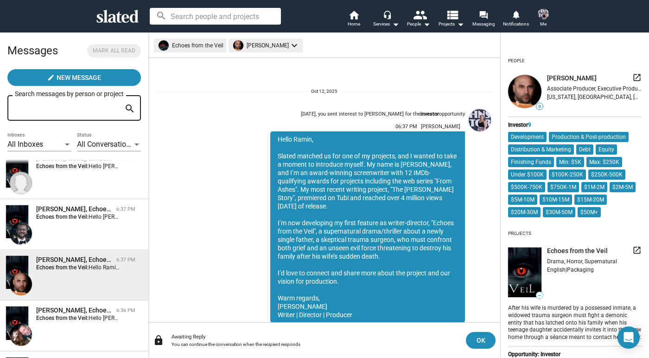
scroll to position [33, 0]
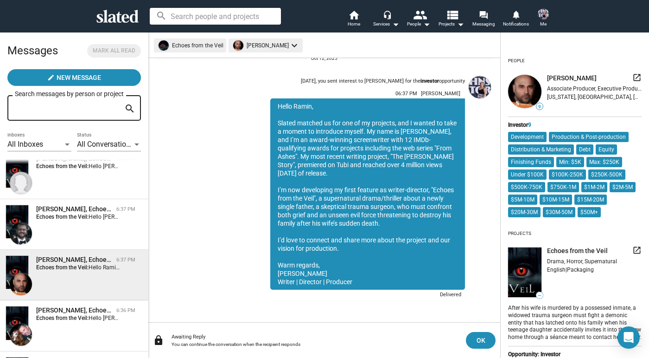
click at [83, 290] on div "Ramin Fathie, Echoes from the Veil 6:37 PM Echoes from the Veil: Hello Ramin, S…" at bounding box center [74, 274] width 137 height 39
click at [83, 321] on div "Stanley N Lozowski, Echoes from the Veil 6:36 PM Echoes from the Veil: Hello St…" at bounding box center [74, 325] width 137 height 39
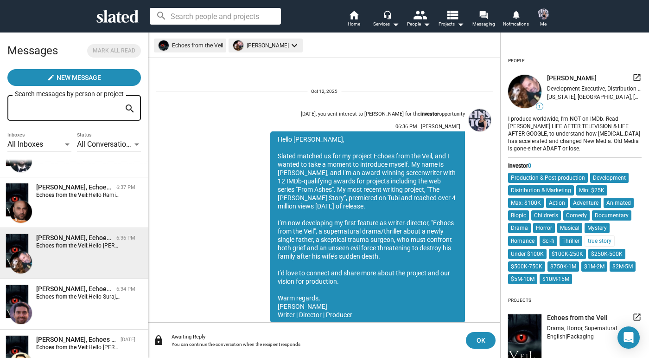
scroll to position [33, 0]
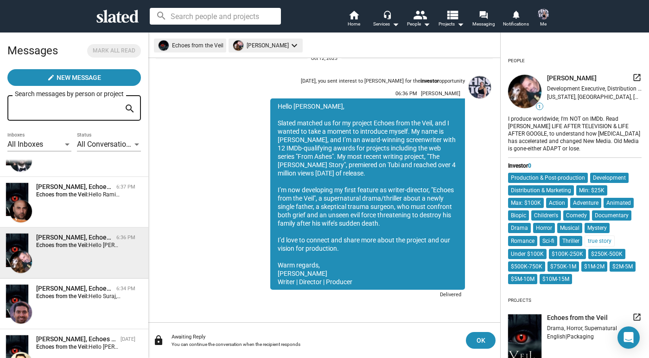
click at [83, 321] on div "Suraj Gupta, Echoes from the Veil 6:34 PM Echoes from the Veil: Hello Suraj, Sl…" at bounding box center [74, 303] width 137 height 39
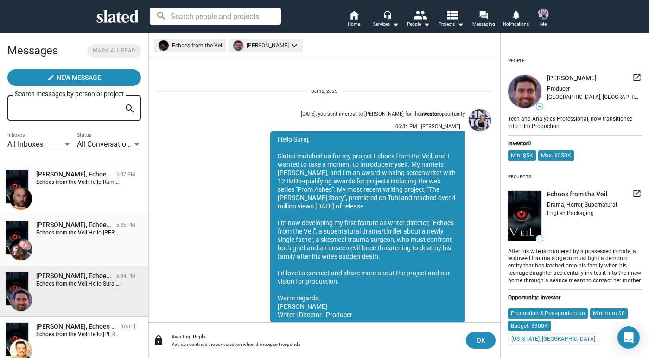
scroll to position [33, 0]
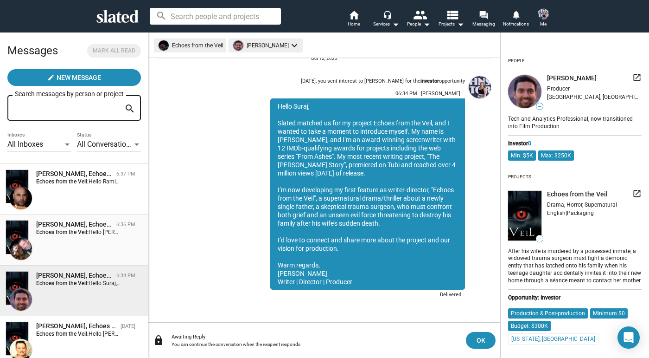
click at [83, 321] on div "Greg Alprin, Echoes from the Veil" at bounding box center [76, 325] width 81 height 9
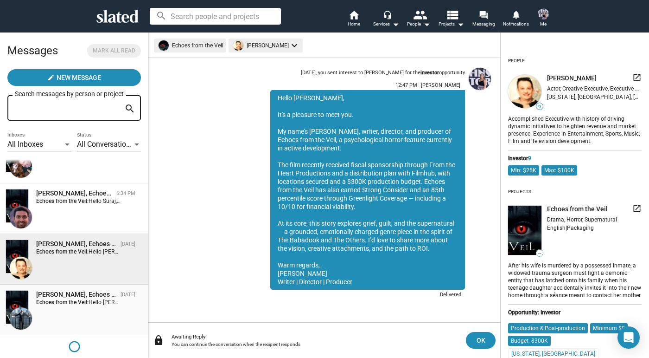
scroll to position [318, 0]
click at [83, 319] on div "Bryan Glass, Echoes from the Veil Oct 09 Echoes from the Veil: Hello Bryan, It'…" at bounding box center [74, 309] width 137 height 39
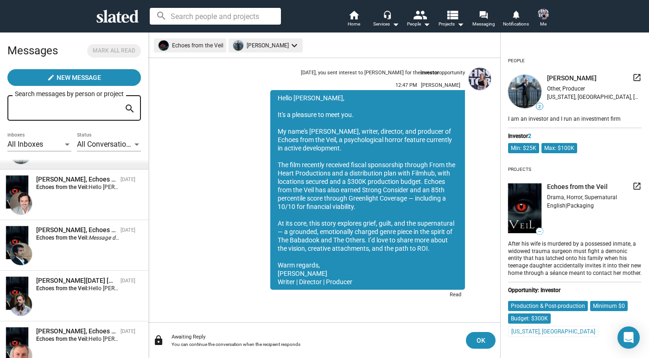
scroll to position [486, 0]
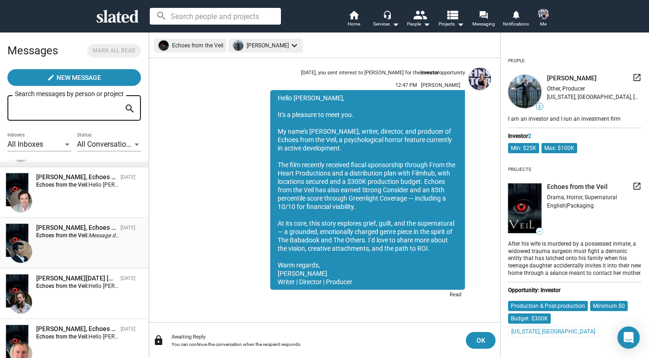
click at [71, 257] on div "Raj Krishna, Echoes from the Veil Oct 09 Echoes from the Veil: Message deleted" at bounding box center [74, 242] width 137 height 39
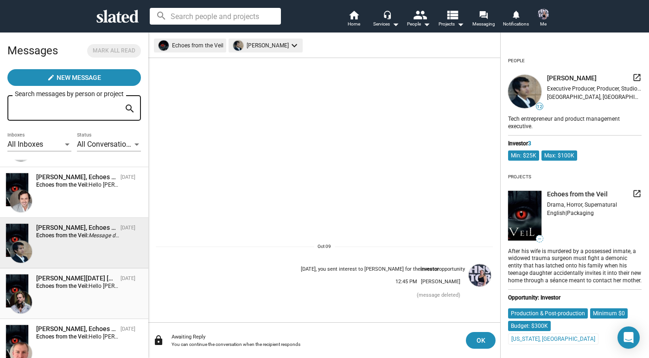
click at [71, 296] on div "Alan Nadal Piantini, Echoes from the Veil Oct 09 Echoes from the Veil: Hello Al…" at bounding box center [74, 293] width 137 height 39
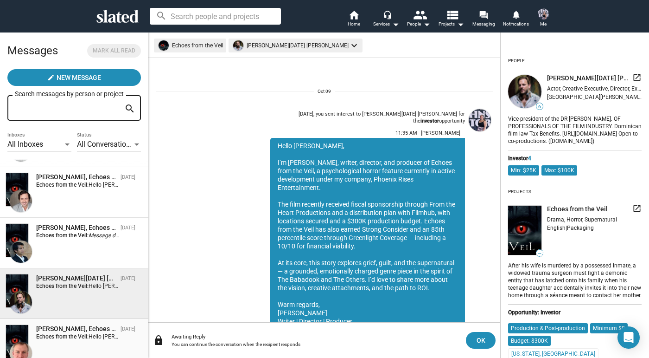
scroll to position [33, 0]
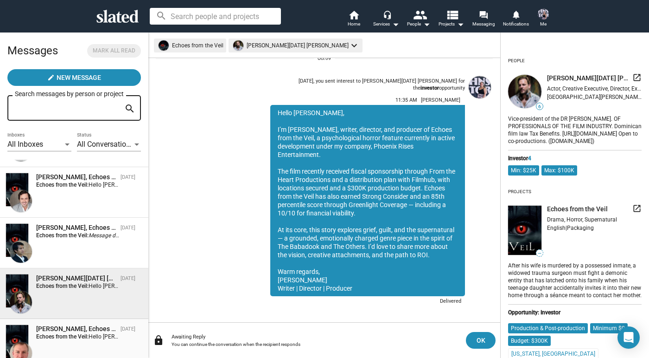
click at [75, 333] on div "James Schafer, Echoes from the Veil" at bounding box center [76, 328] width 81 height 9
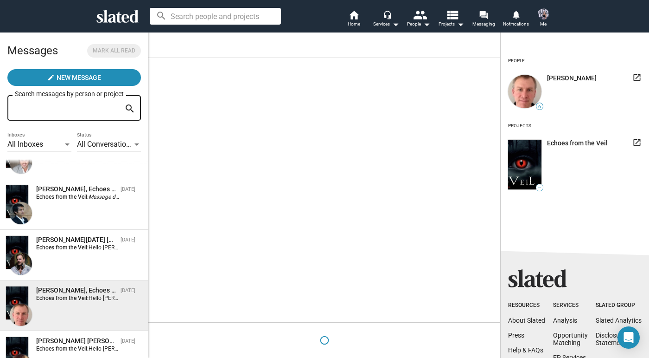
scroll to position [527, 0]
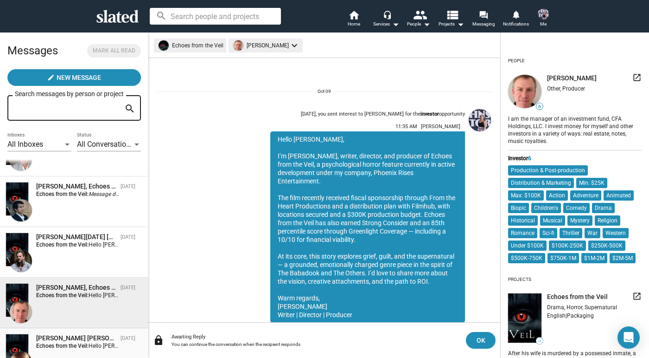
click at [75, 333] on span "Michael Wade Johnson, Echoes from the Veil Oct 09 Echoes from the Veil: Hello M…" at bounding box center [74, 353] width 148 height 51
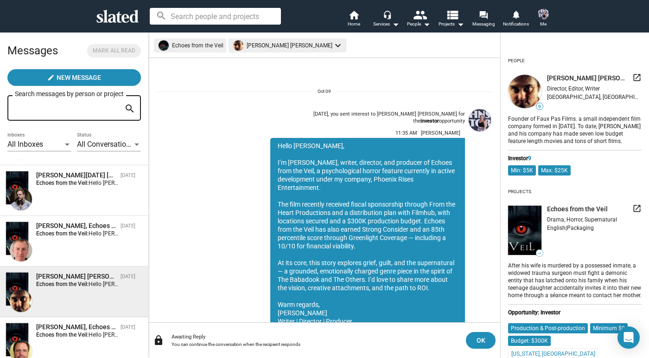
scroll to position [622, 0]
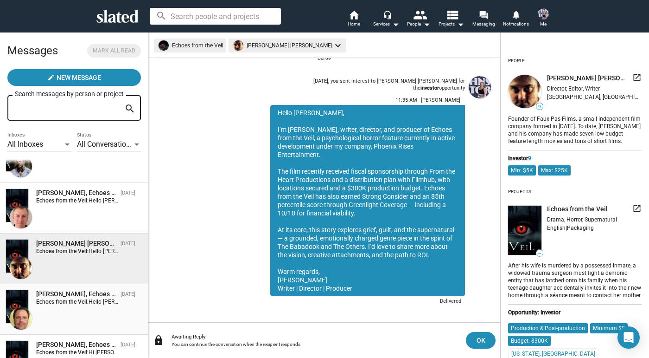
click at [73, 323] on div "Larry Nealy, Echoes from the Veil Oct 09 Echoes from the Veil: Hello Larry, I’m…" at bounding box center [74, 308] width 137 height 39
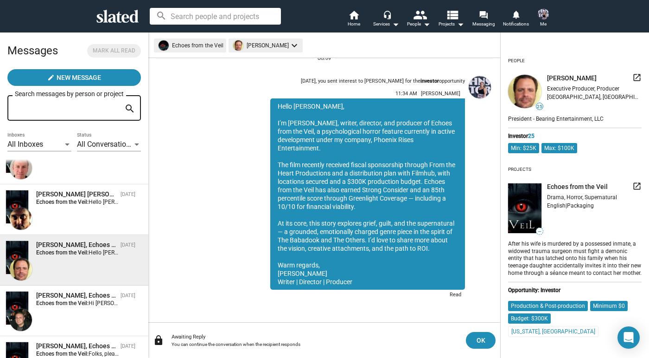
scroll to position [699, 0]
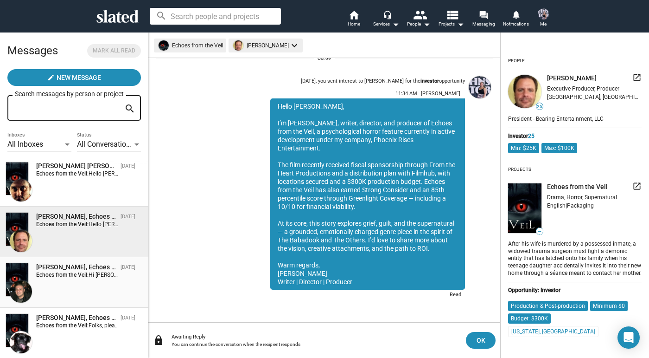
click at [72, 298] on div "Antonino Iacopino, Echoes from the Veil Oct 09 Echoes from the Veil: Hi Antonin…" at bounding box center [74, 282] width 137 height 39
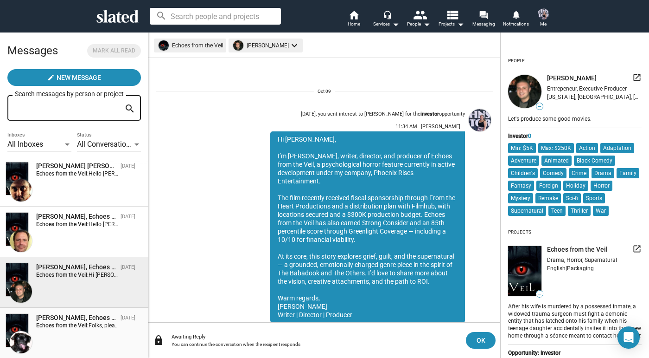
scroll to position [33, 0]
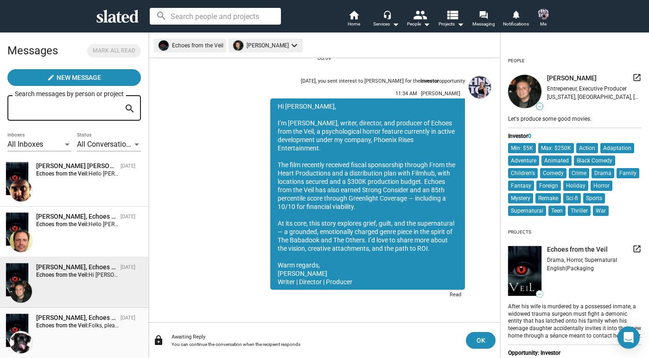
click at [74, 328] on strong "Echoes from the Veil:" at bounding box center [62, 325] width 52 height 6
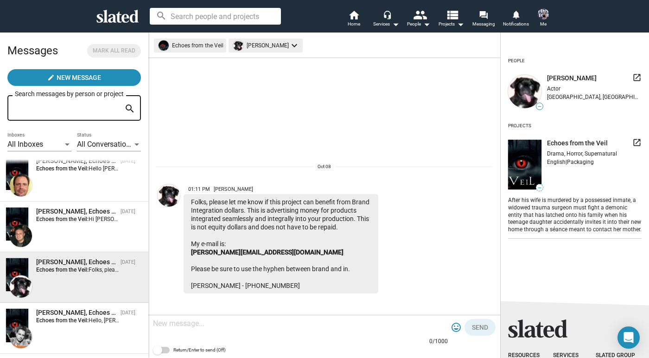
scroll to position [759, 0]
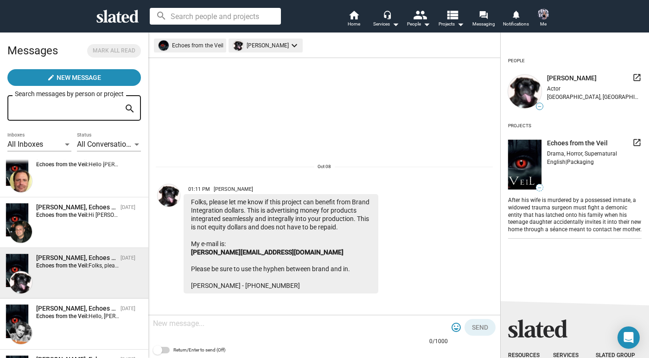
click at [74, 328] on div "Marco Allegri, Echoes from the Veil Oct 08 Echoes from the Veil: Hello, Marco, …" at bounding box center [74, 323] width 137 height 39
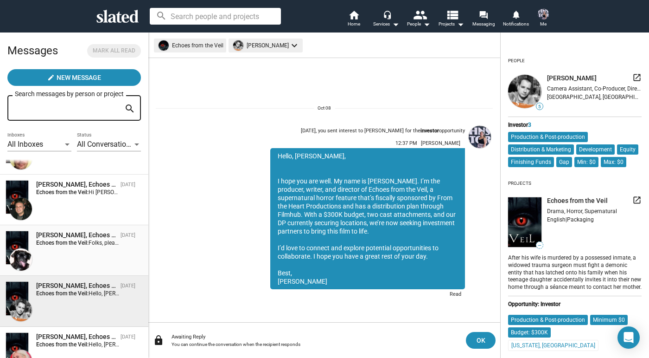
scroll to position [783, 0]
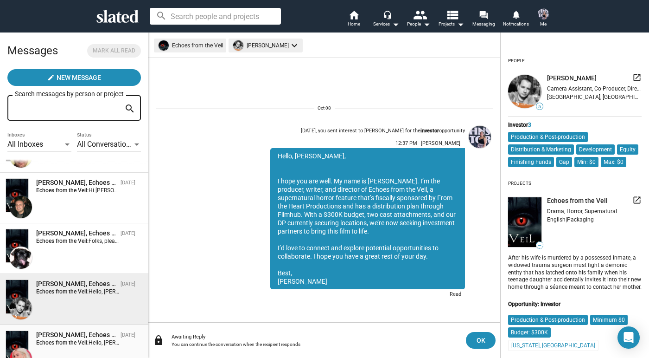
click at [81, 341] on strong "Echoes from the Veil:" at bounding box center [62, 342] width 52 height 6
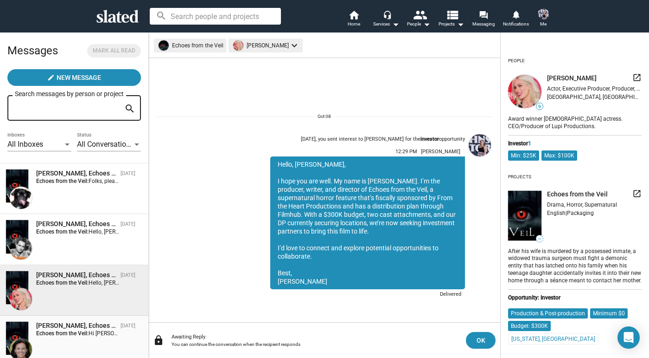
click at [82, 339] on div "Sharon Contillo, Echoes from the Veil Oct 08 Echoes from the Veil: Hi Sharon, M…" at bounding box center [74, 340] width 137 height 39
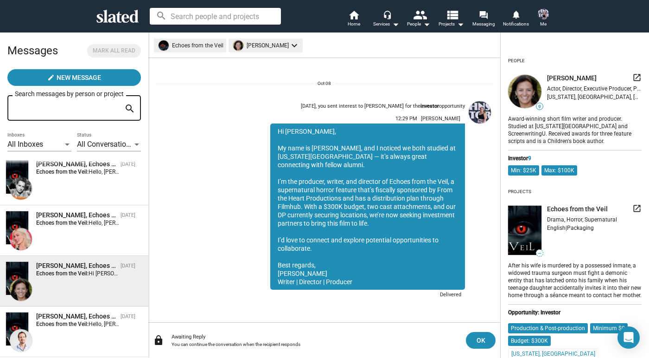
scroll to position [909, 0]
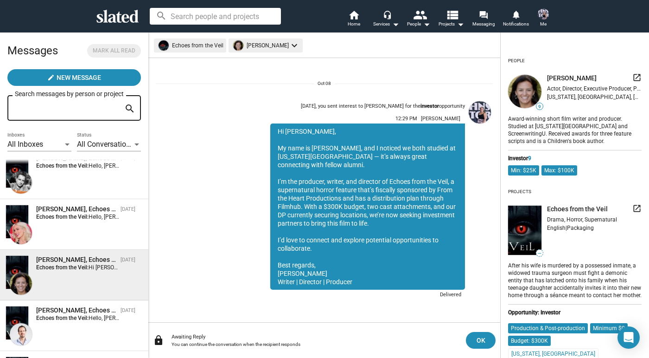
click at [81, 340] on div "David Grover, Echoes from the Veil Oct 08 Echoes from the Veil: Hello, David, M…" at bounding box center [74, 325] width 137 height 39
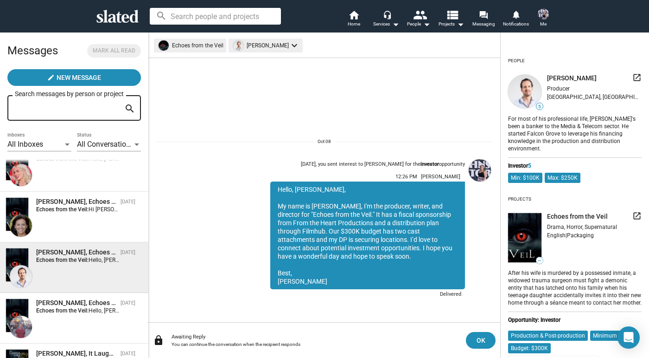
scroll to position [984, 0]
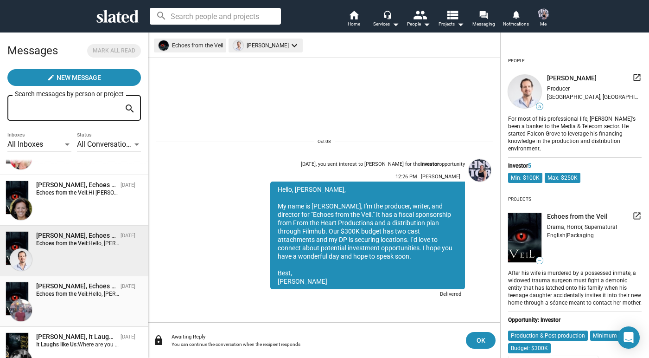
click at [80, 316] on div "Jeremy Meyer, Echoes from the Veil Oct 08 Echoes from the Veil: Hello, Jeremy, …" at bounding box center [74, 301] width 137 height 39
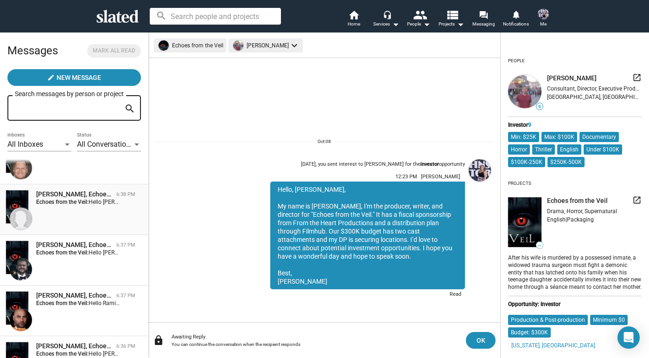
scroll to position [26, 0]
